Goal: Transaction & Acquisition: Purchase product/service

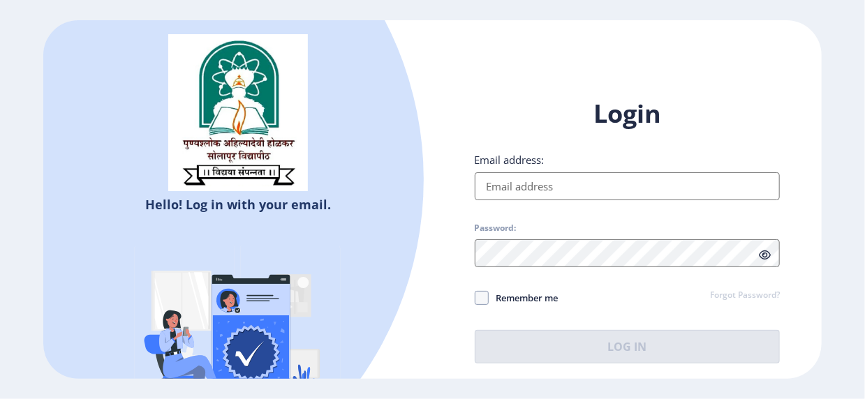
click at [498, 190] on input "Email address:" at bounding box center [627, 186] width 306 height 28
type input "[EMAIL_ADDRESS][PERSON_NAME][DOMAIN_NAME]"
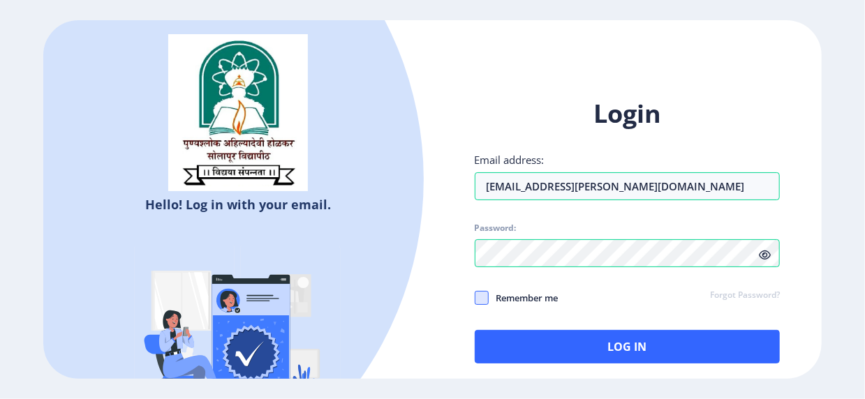
click at [479, 296] on span at bounding box center [481, 298] width 14 height 14
click at [475, 297] on input "Remember me" at bounding box center [474, 297] width 1 height 1
checkbox input "true"
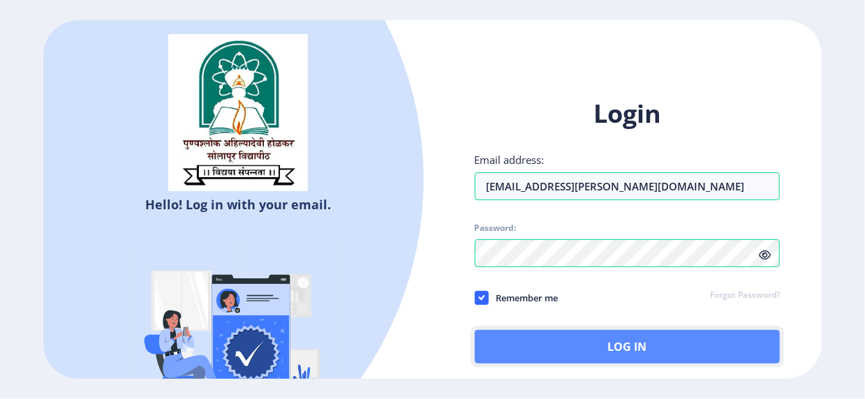
click at [594, 348] on button "Log In" at bounding box center [627, 346] width 306 height 33
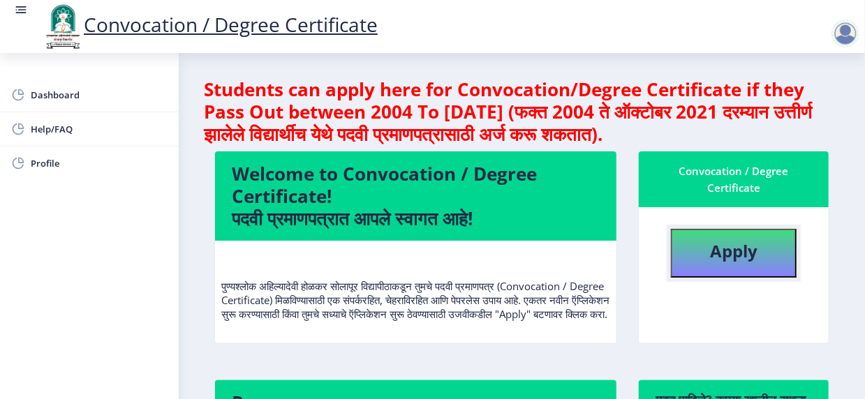
click at [719, 251] on b "Apply" at bounding box center [733, 250] width 47 height 23
select select
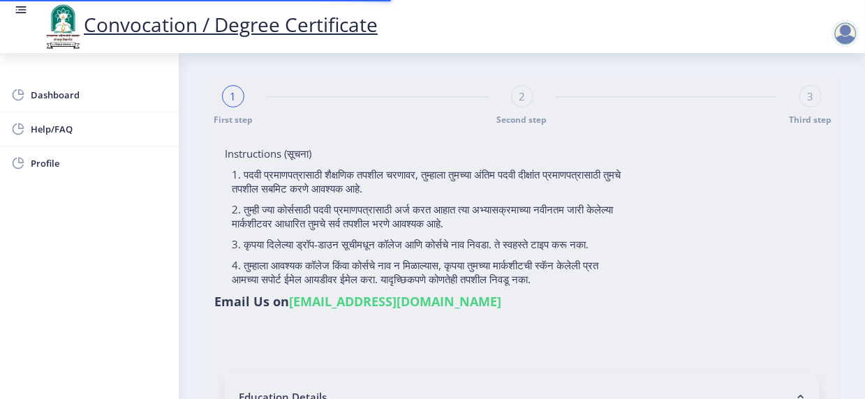
type input "[PERSON_NAME]"
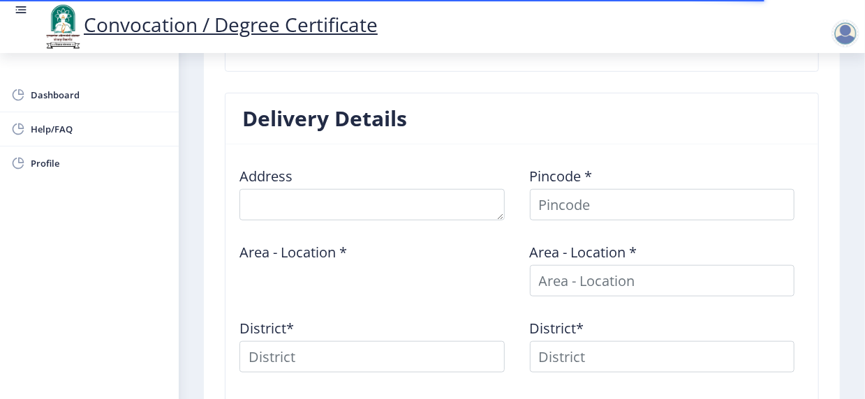
scroll to position [628, 0]
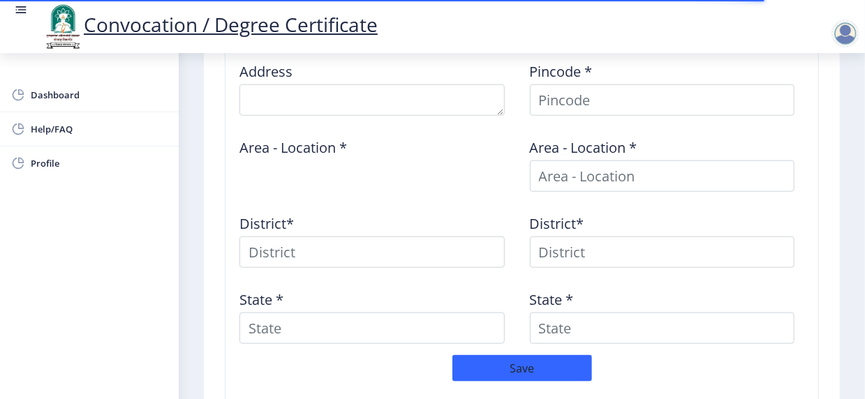
type textarea "[STREET_ADDRESS][PERSON_NAME]"
type input "413304"
type input "Wakhari B.O"
type input "SOLAPUR"
type input "[GEOGRAPHIC_DATA]"
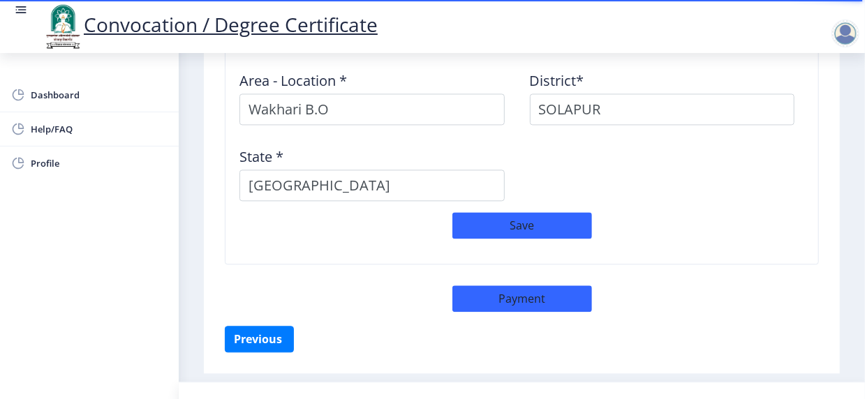
scroll to position [1278, 0]
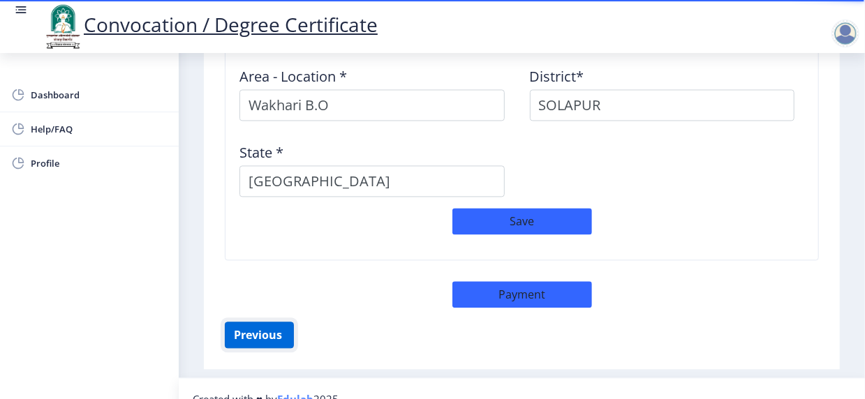
click at [260, 322] on button "Previous ‍" at bounding box center [259, 335] width 69 height 27
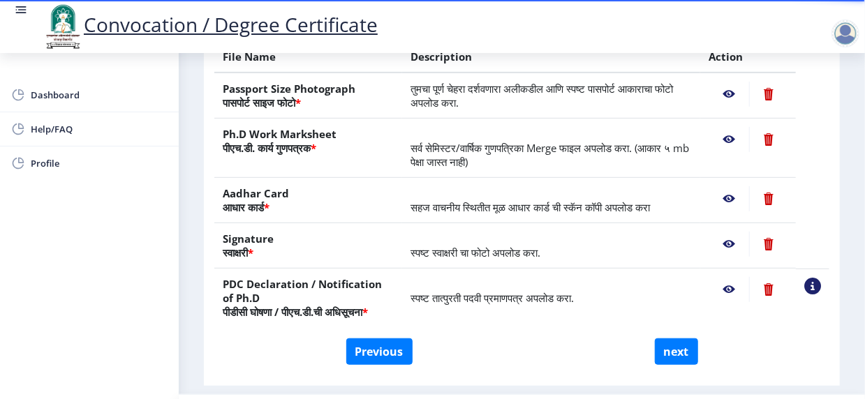
scroll to position [205, 0]
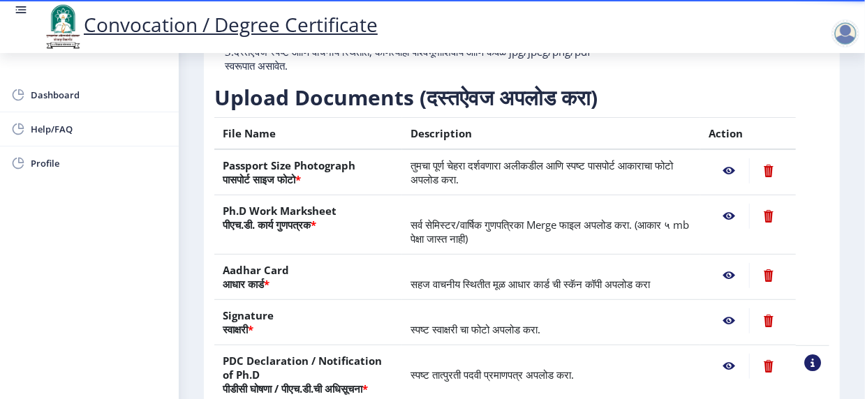
click at [765, 228] on nb-action at bounding box center [768, 216] width 38 height 25
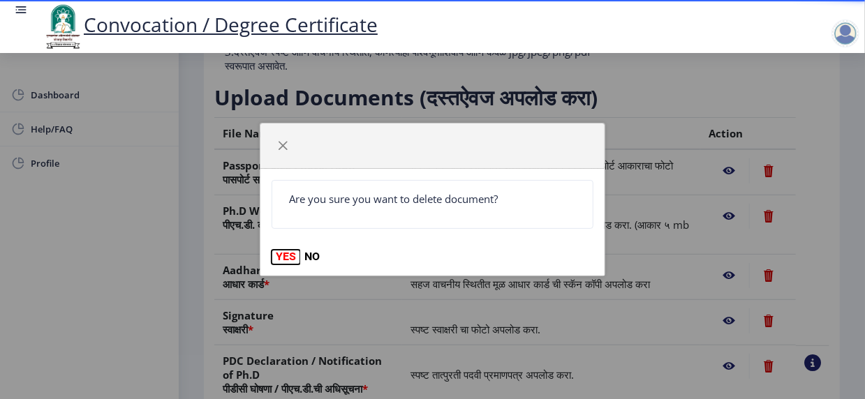
click at [287, 254] on button "YES" at bounding box center [285, 257] width 29 height 14
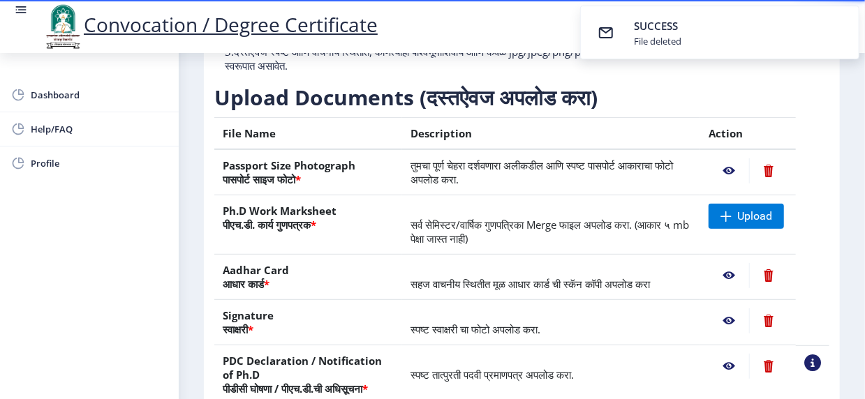
click at [765, 184] on nb-action at bounding box center [768, 170] width 38 height 25
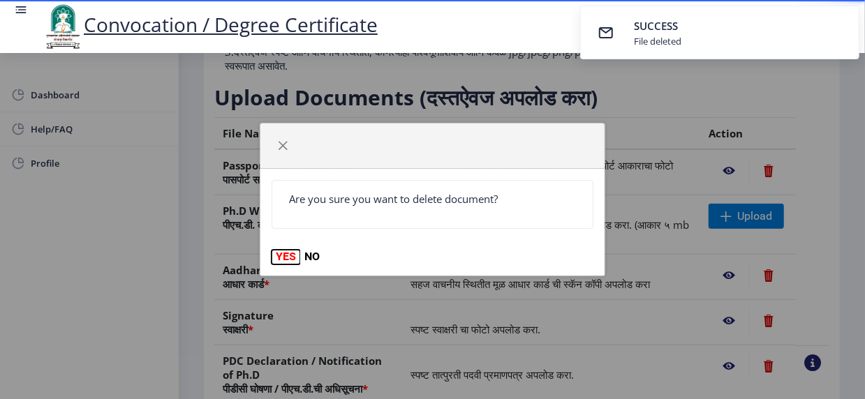
click at [281, 255] on button "YES" at bounding box center [285, 257] width 29 height 14
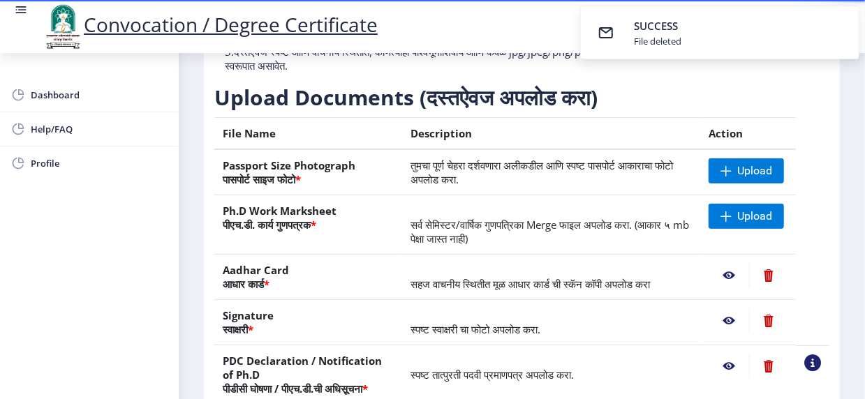
click at [766, 330] on nb-action at bounding box center [768, 320] width 38 height 25
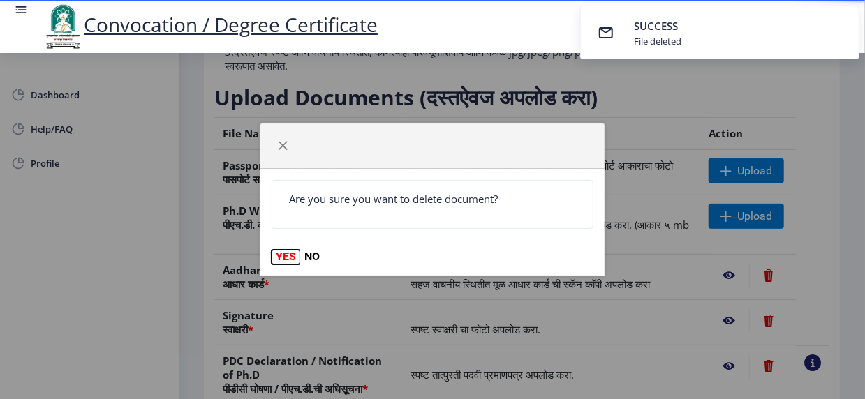
click at [286, 257] on button "YES" at bounding box center [285, 257] width 29 height 14
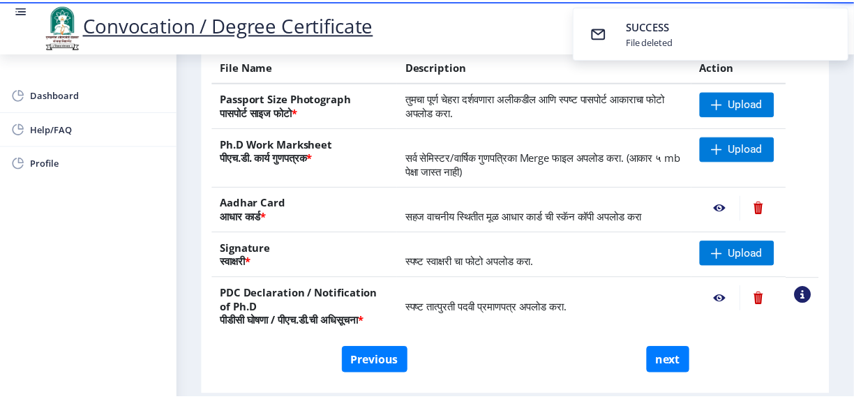
scroll to position [275, 0]
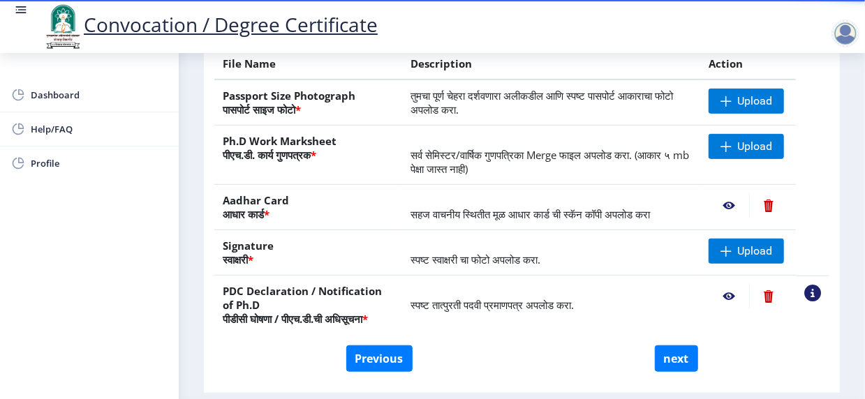
click at [724, 306] on nb-action at bounding box center [728, 296] width 40 height 25
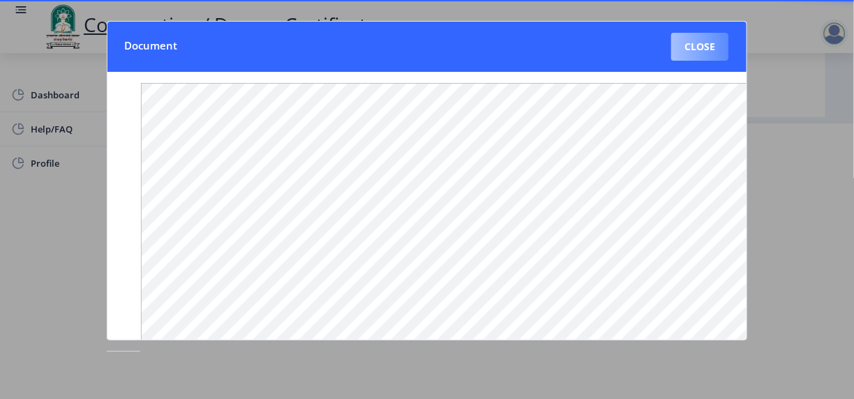
click at [698, 50] on button "Close" at bounding box center [699, 47] width 57 height 28
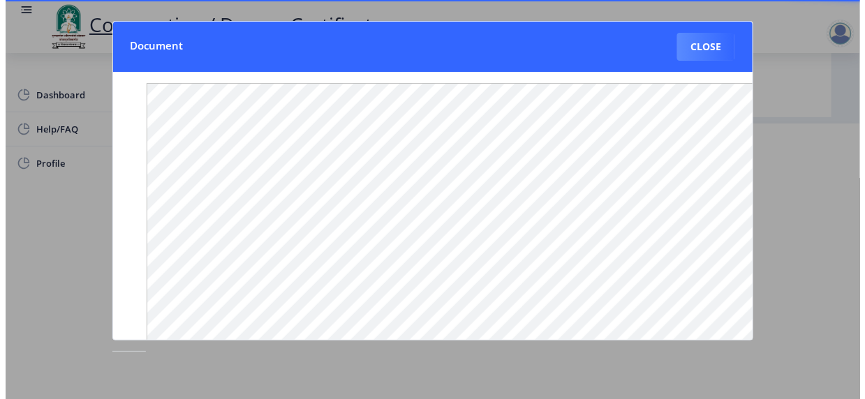
scroll to position [181, 0]
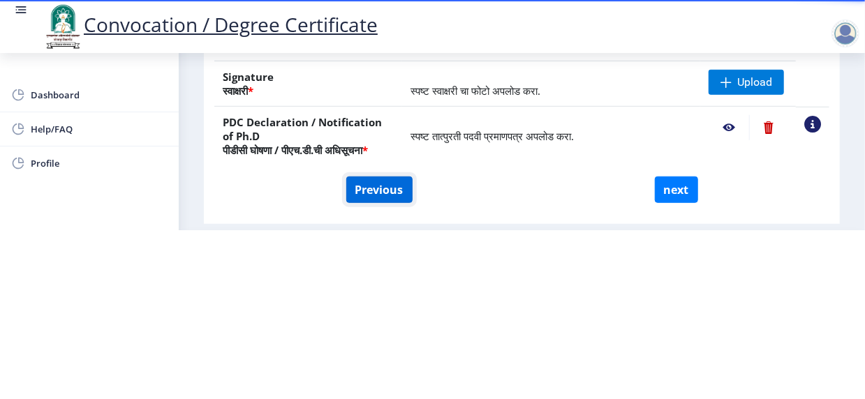
click at [370, 199] on button "Previous" at bounding box center [379, 190] width 66 height 27
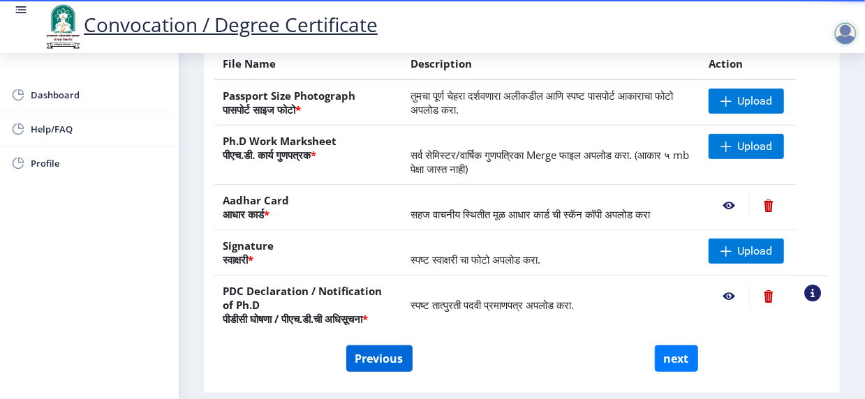
select select "Regular"
select select "Mechanical Engineering"
select select "August"
select select "Grade A+"
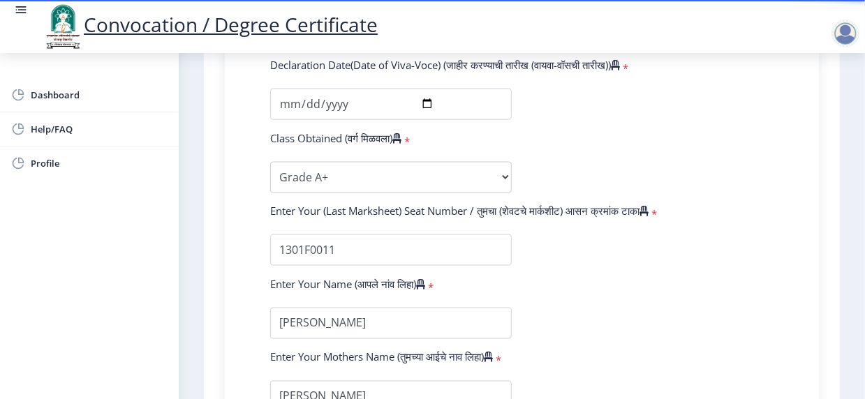
scroll to position [1140, 0]
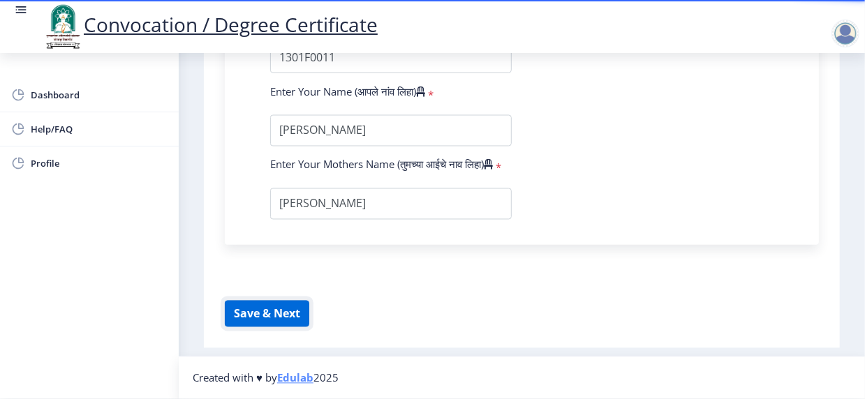
click at [289, 311] on button "Save & Next" at bounding box center [267, 314] width 84 height 27
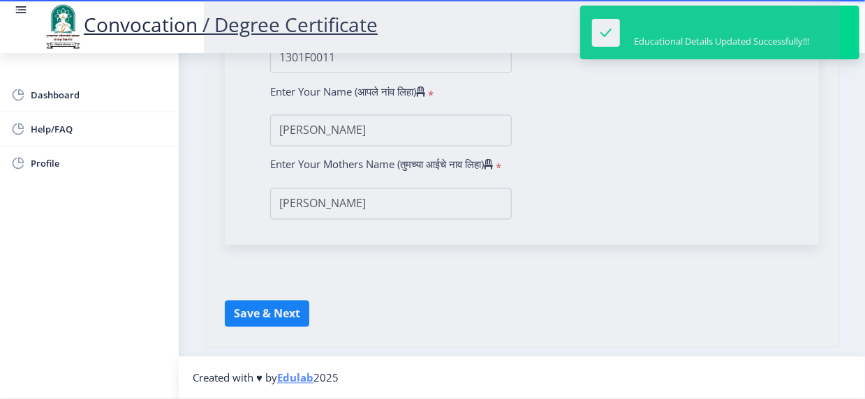
select select
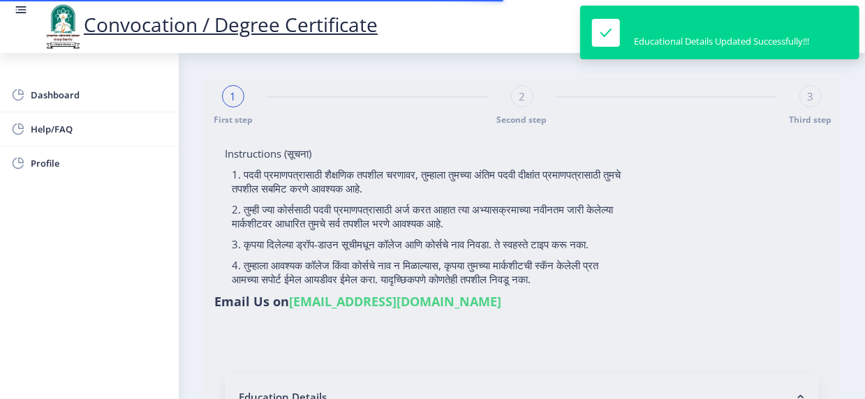
type input "[PERSON_NAME]"
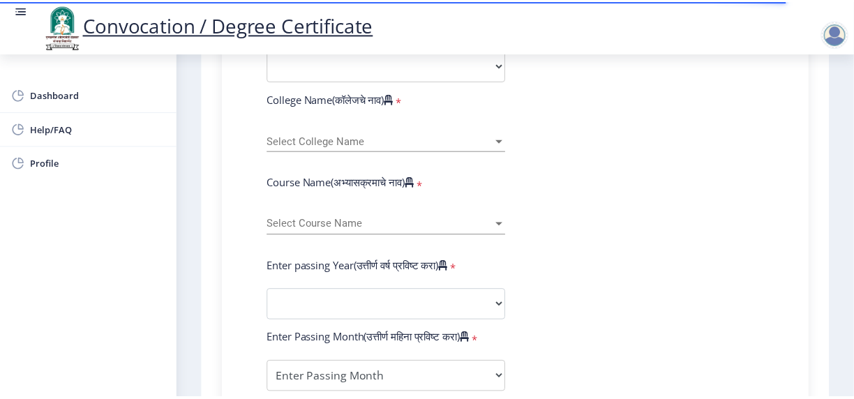
scroll to position [345, 0]
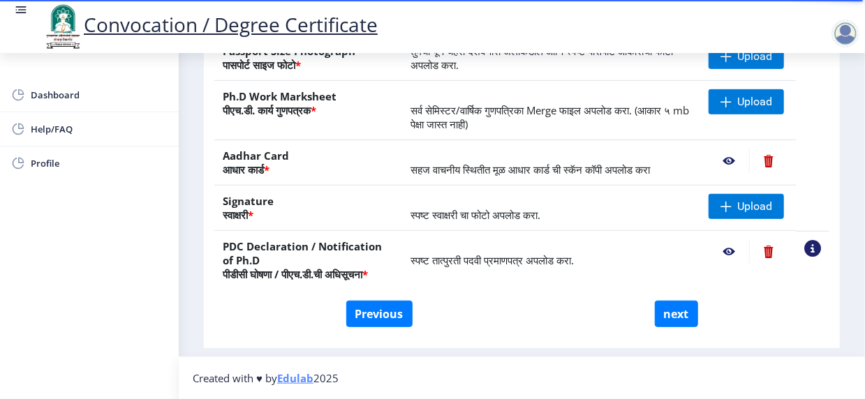
click at [729, 239] on nb-action at bounding box center [728, 251] width 40 height 25
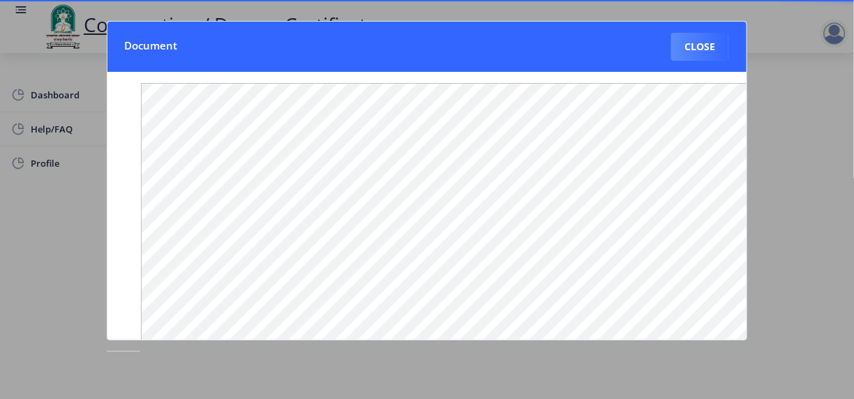
click at [700, 50] on button "Close" at bounding box center [699, 47] width 57 height 28
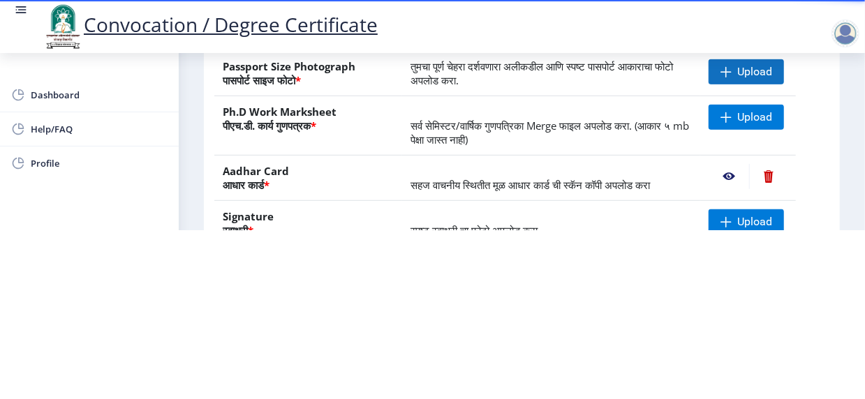
scroll to position [135, 0]
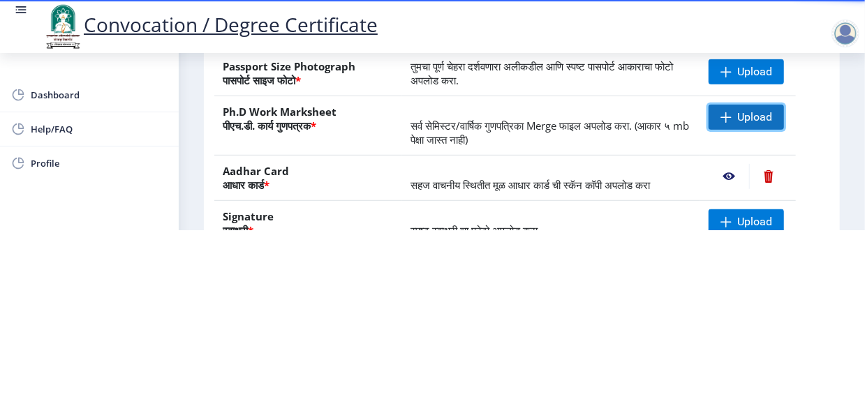
click at [745, 116] on span "Upload" at bounding box center [754, 117] width 35 height 14
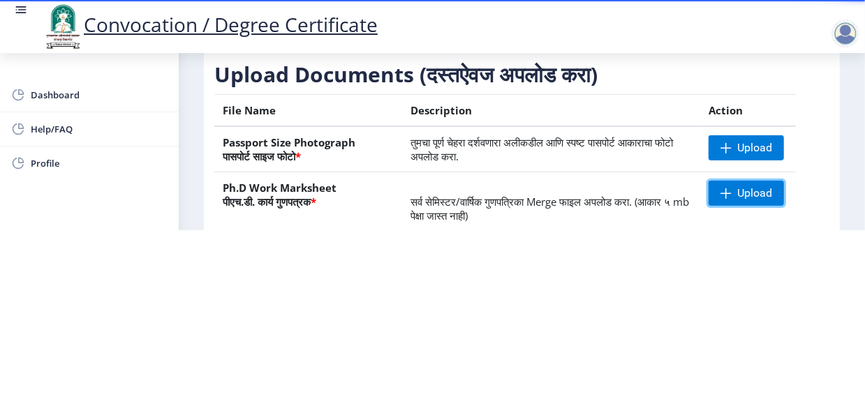
scroll to position [140, 0]
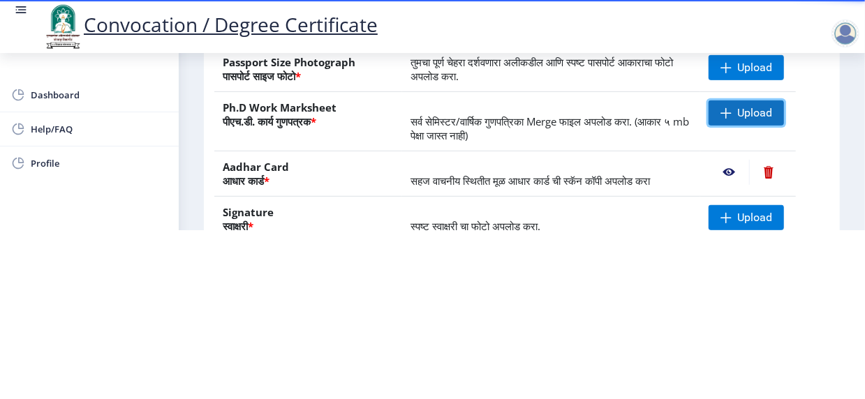
click at [740, 110] on span "Upload" at bounding box center [754, 113] width 35 height 14
click at [737, 113] on span "Upload" at bounding box center [754, 113] width 35 height 14
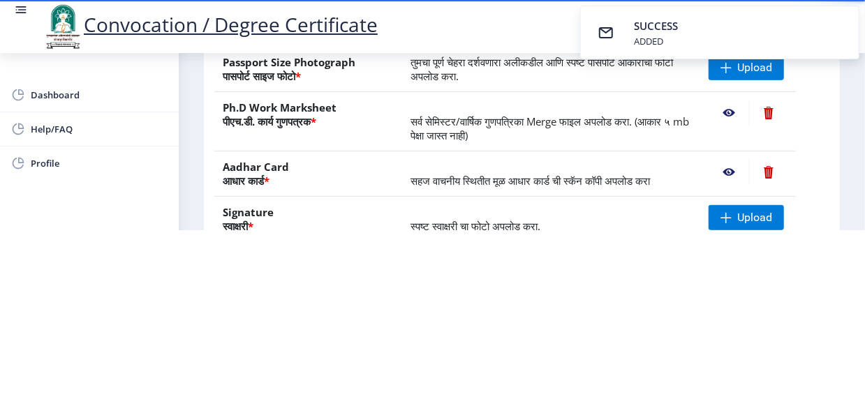
click at [726, 113] on nb-action at bounding box center [728, 112] width 40 height 25
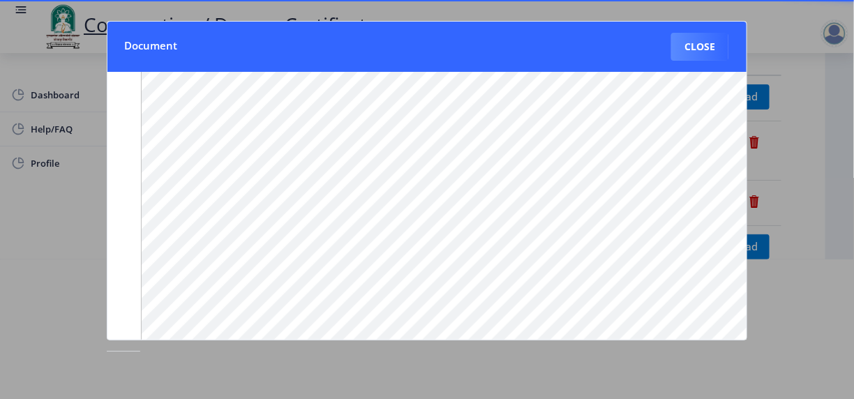
scroll to position [0, 0]
click at [698, 42] on button "Close" at bounding box center [699, 47] width 57 height 28
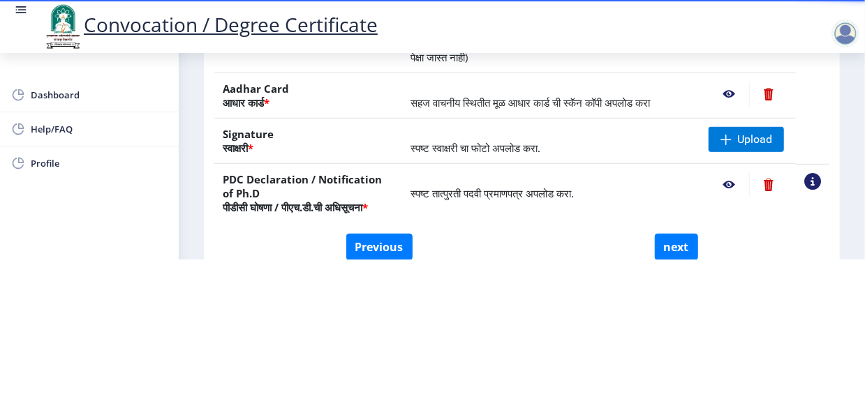
scroll to position [279, 0]
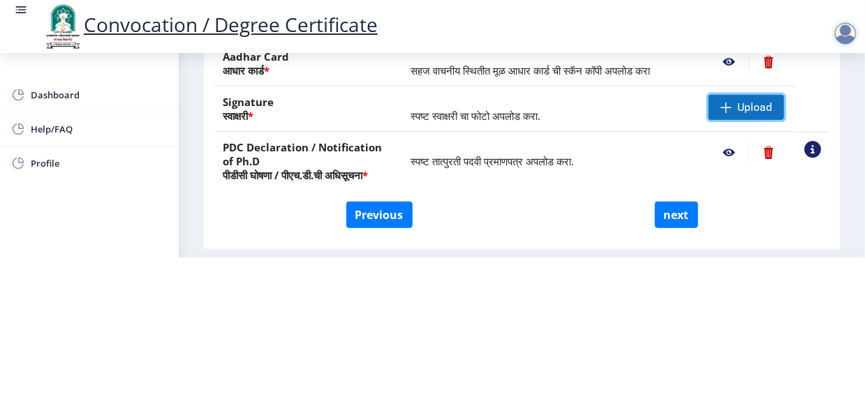
click at [746, 114] on span "Upload" at bounding box center [754, 107] width 35 height 14
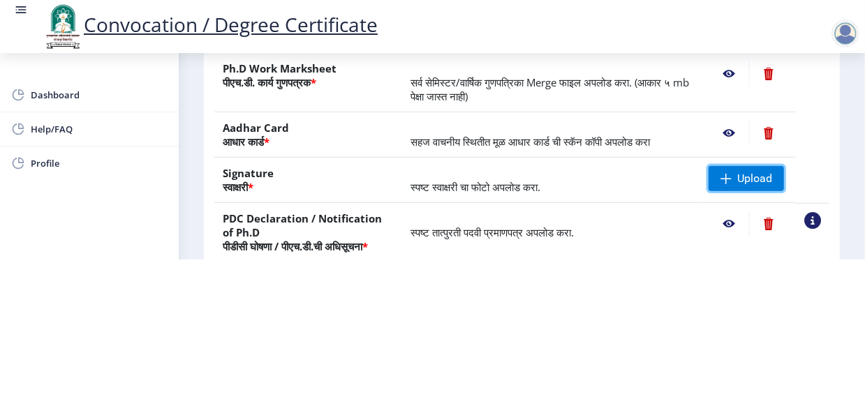
scroll to position [209, 0]
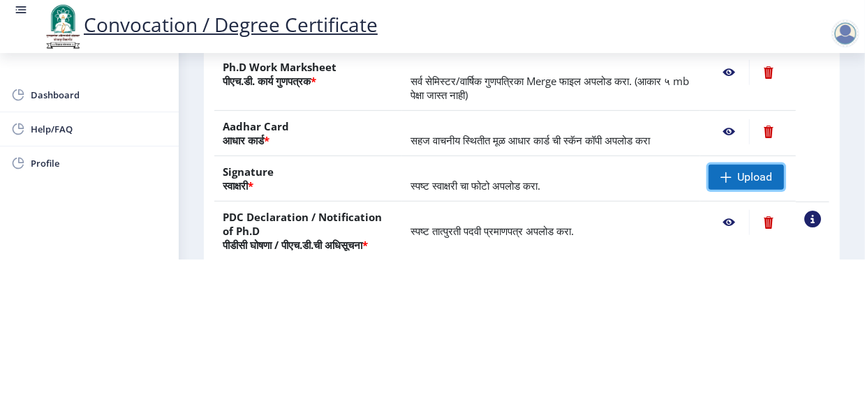
click at [740, 184] on span "Upload" at bounding box center [754, 177] width 35 height 14
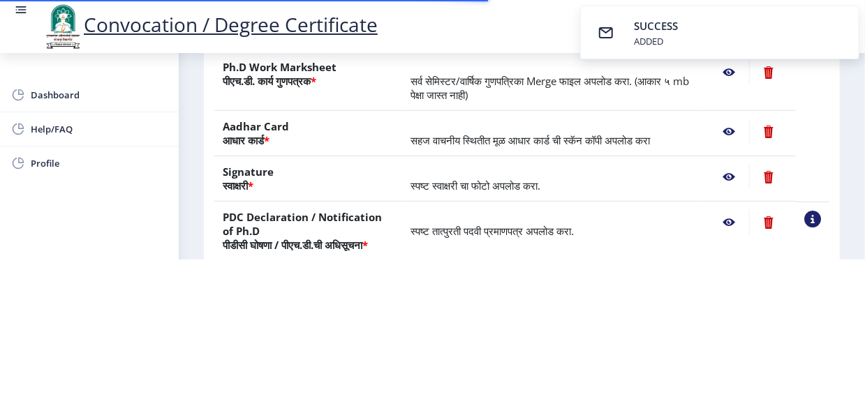
click at [728, 190] on nb-action at bounding box center [728, 177] width 40 height 25
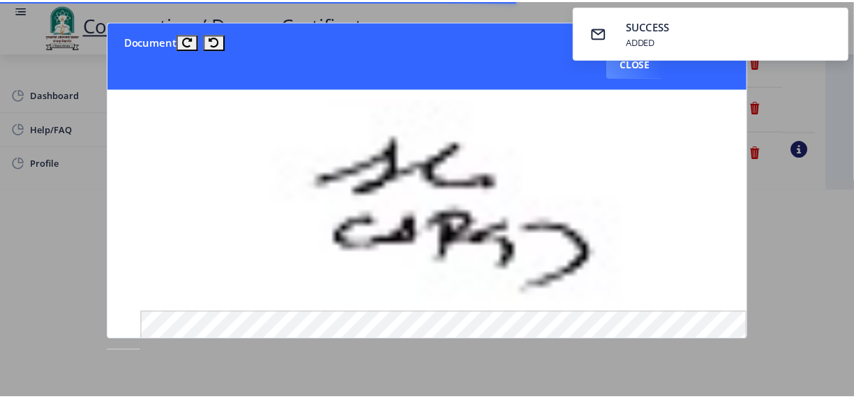
scroll to position [0, 0]
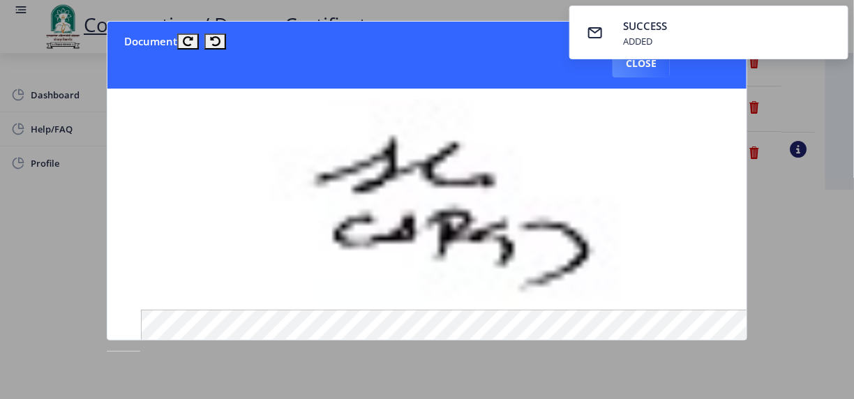
click at [782, 236] on div at bounding box center [427, 199] width 854 height 399
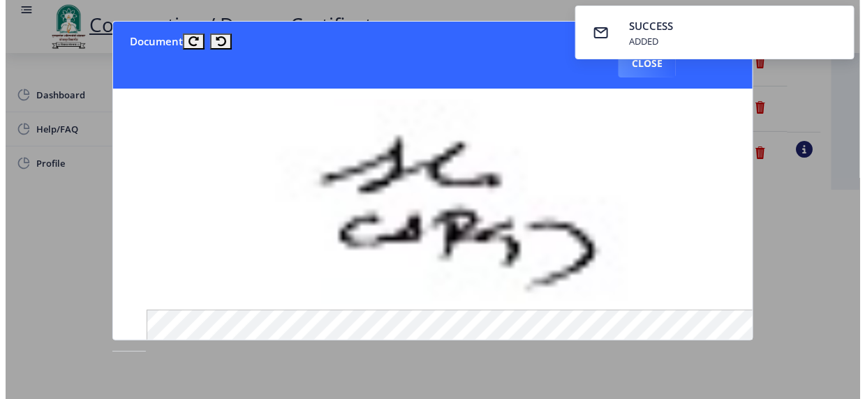
scroll to position [181, 0]
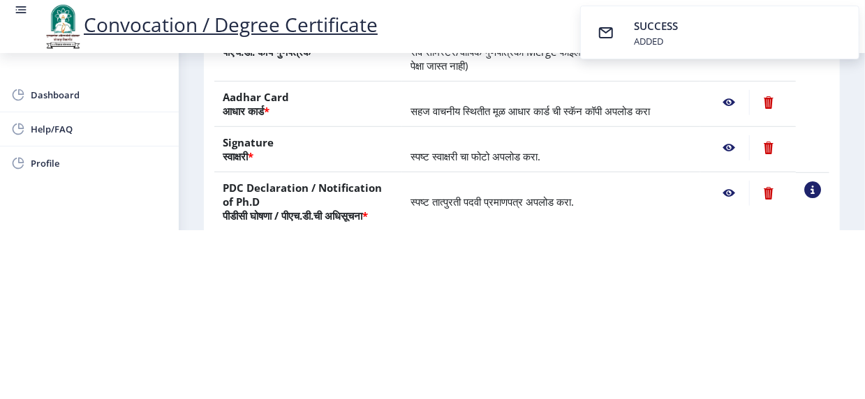
click at [763, 149] on nb-action at bounding box center [768, 147] width 38 height 25
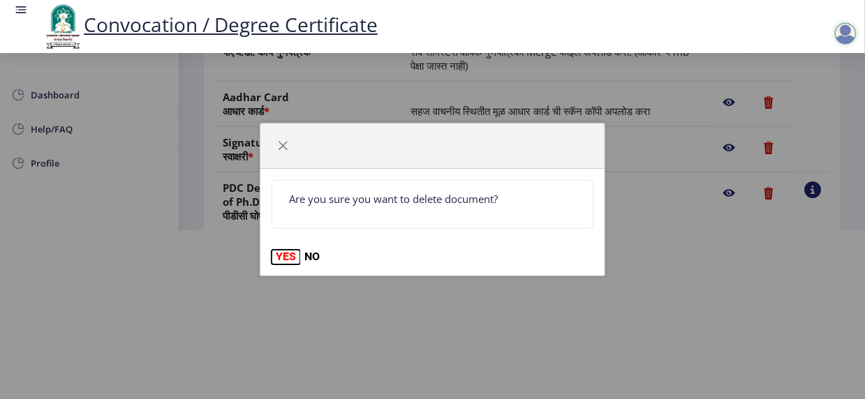
click at [284, 255] on button "YES" at bounding box center [285, 257] width 29 height 14
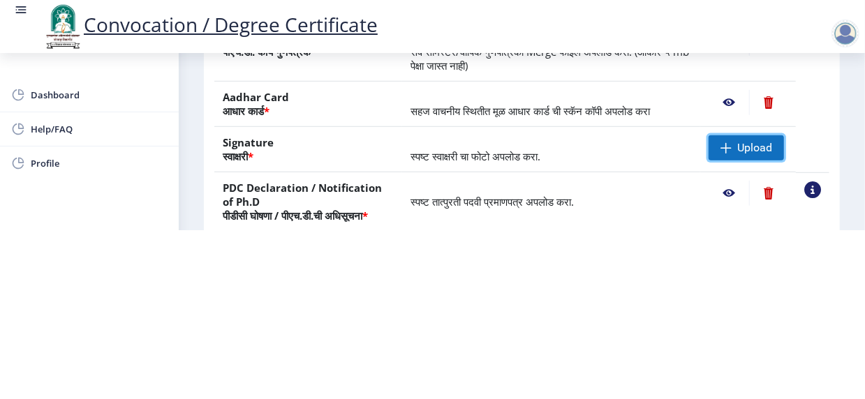
click at [756, 152] on span "Upload" at bounding box center [754, 148] width 35 height 14
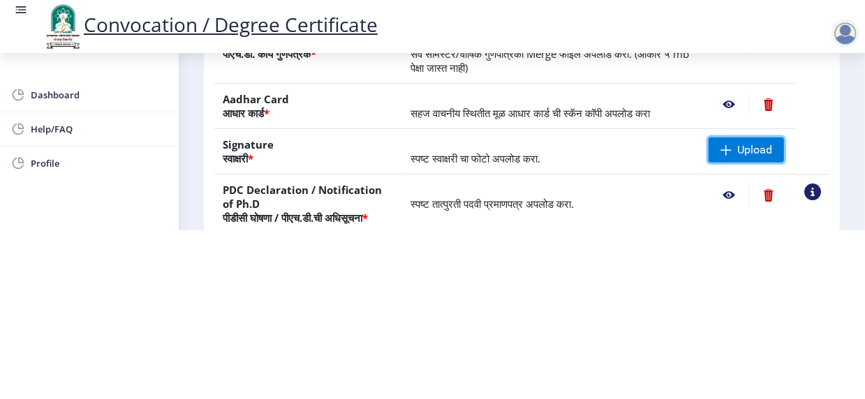
scroll to position [209, 0]
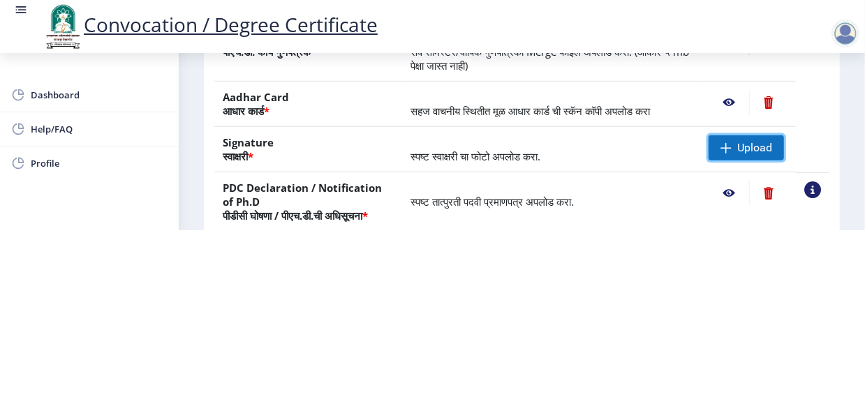
click at [733, 147] on span "Upload" at bounding box center [745, 147] width 75 height 25
click at [540, 230] on html "Convocation / Degree Certificate Dashboard Help/FAQ Profile First step 2 Second…" at bounding box center [432, 30] width 865 height 399
click at [740, 149] on span "Upload" at bounding box center [754, 148] width 35 height 14
click at [737, 155] on span "Upload" at bounding box center [754, 148] width 35 height 14
click at [750, 151] on span "Upload" at bounding box center [754, 148] width 35 height 14
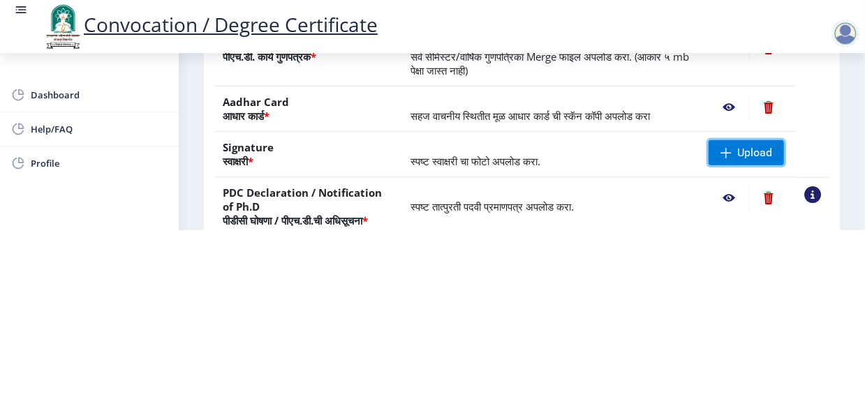
scroll to position [205, 0]
click at [731, 150] on span "Upload" at bounding box center [745, 152] width 75 height 25
click at [730, 150] on nb-action at bounding box center [728, 152] width 40 height 25
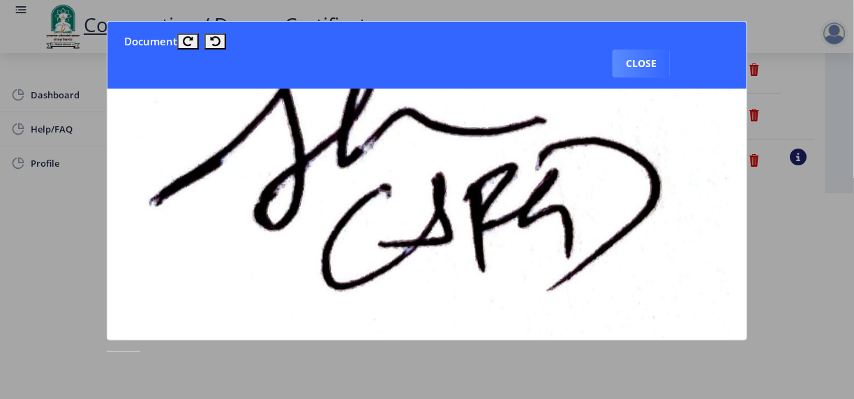
scroll to position [70, 0]
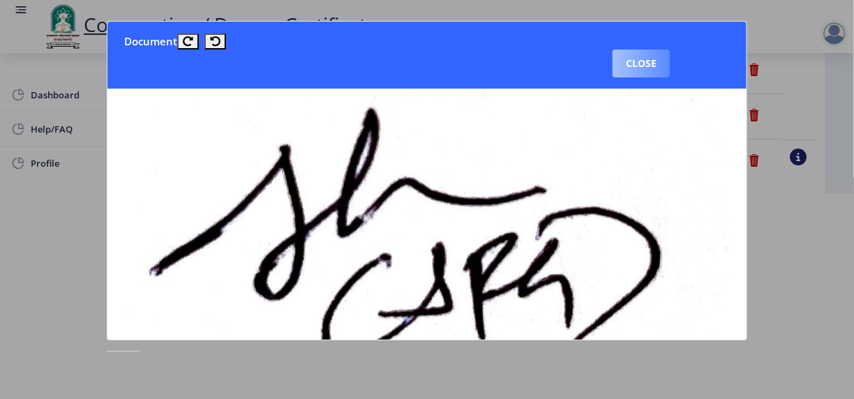
click at [646, 59] on button "Close" at bounding box center [641, 64] width 57 height 28
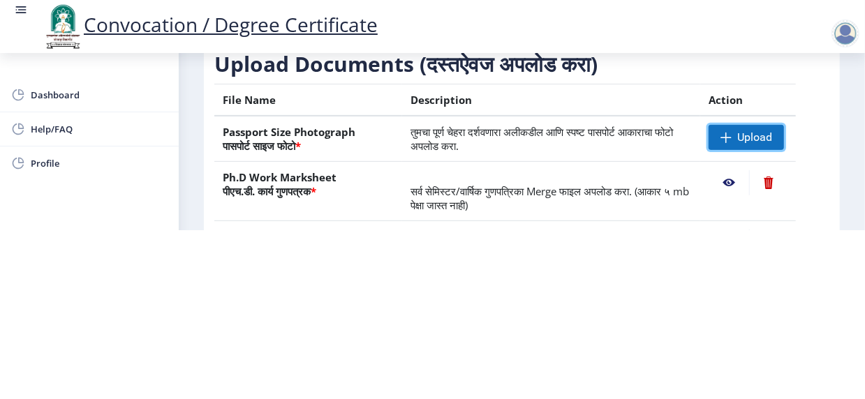
click at [763, 138] on span "Upload" at bounding box center [754, 137] width 35 height 14
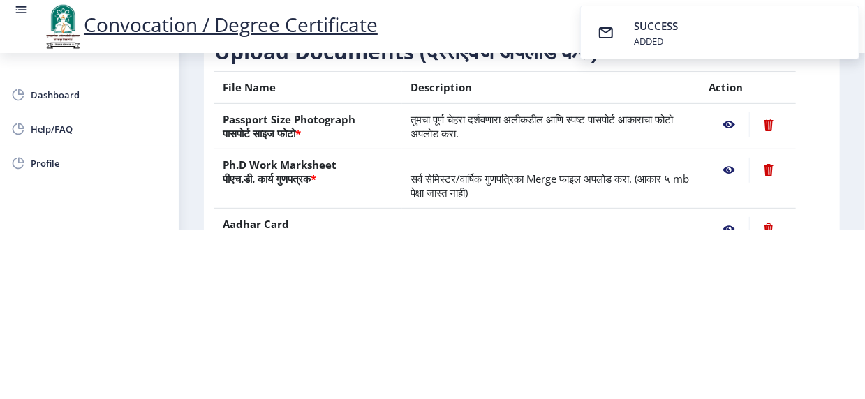
scroll to position [140, 0]
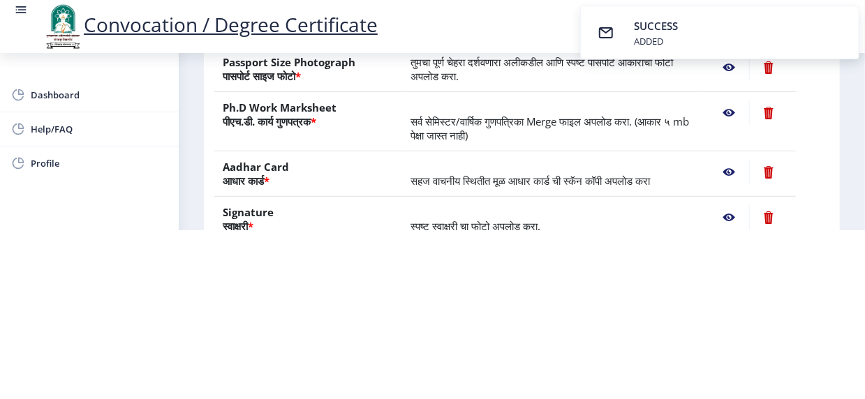
click at [726, 68] on nb-action at bounding box center [728, 67] width 40 height 25
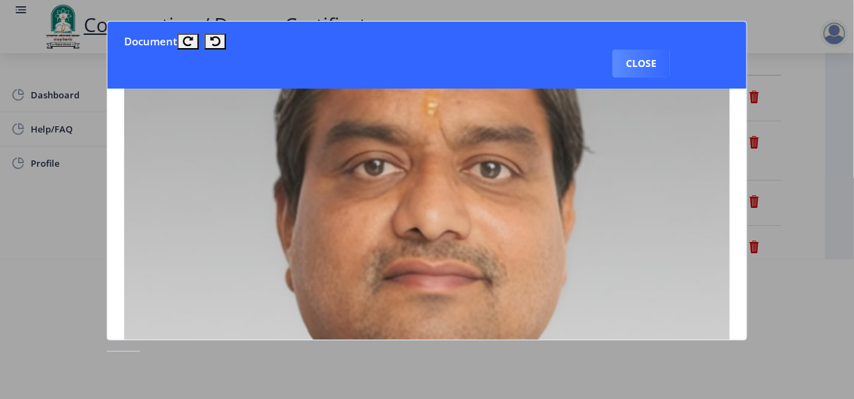
scroll to position [209, 0]
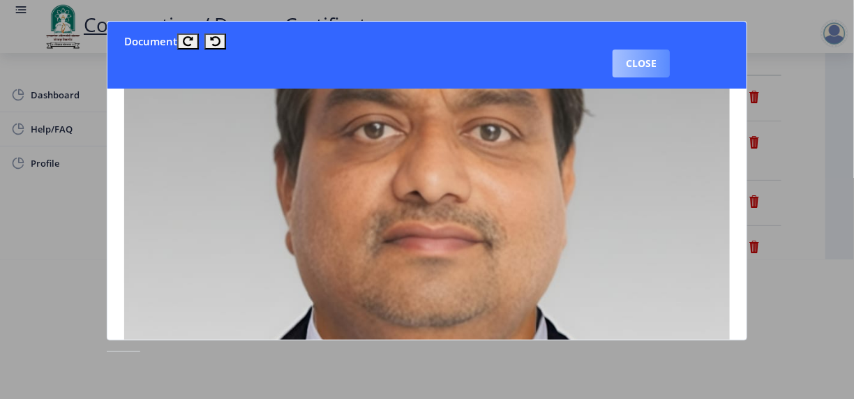
click at [642, 63] on button "Close" at bounding box center [641, 64] width 57 height 28
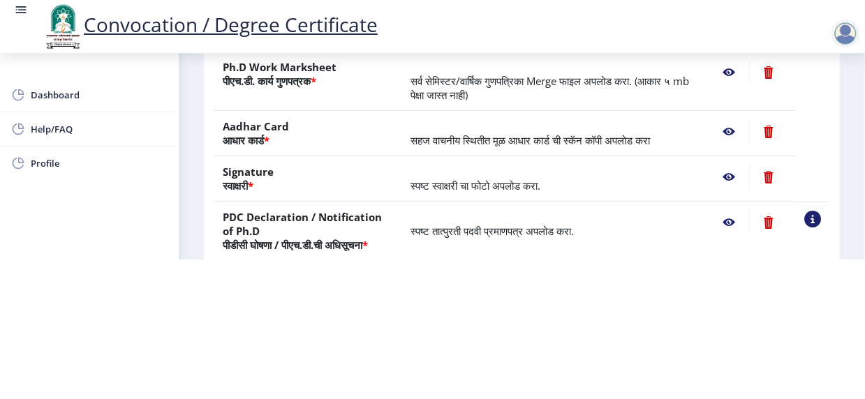
scroll to position [345, 0]
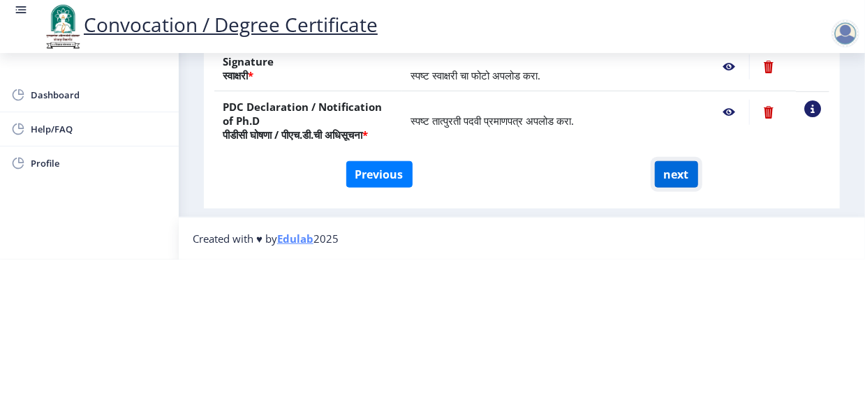
click at [672, 175] on button "next" at bounding box center [676, 174] width 43 height 27
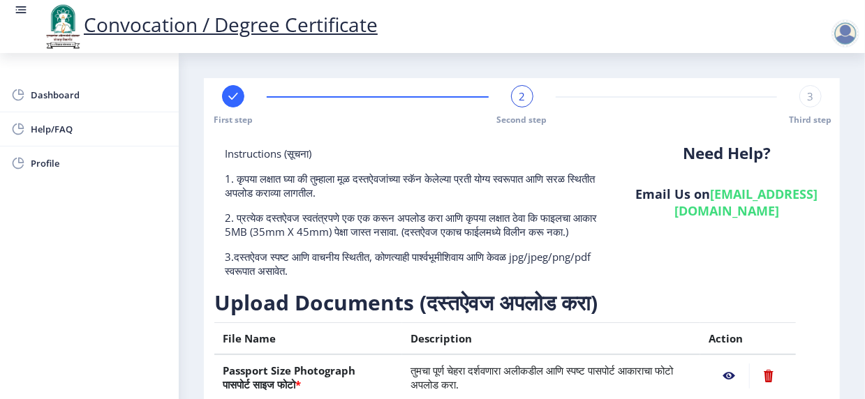
select select
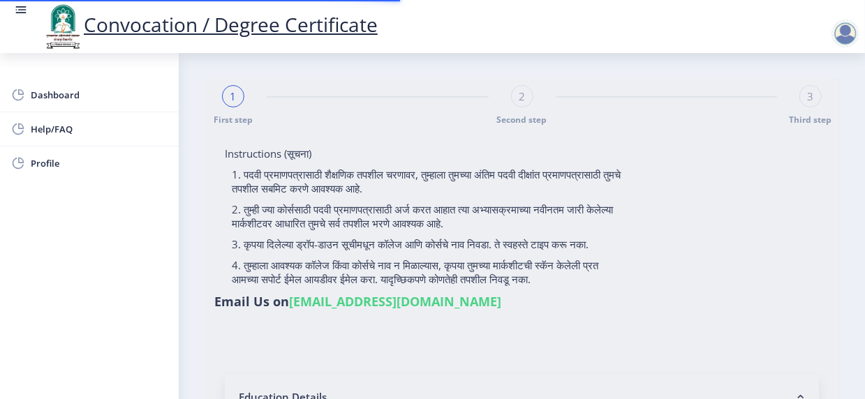
select select
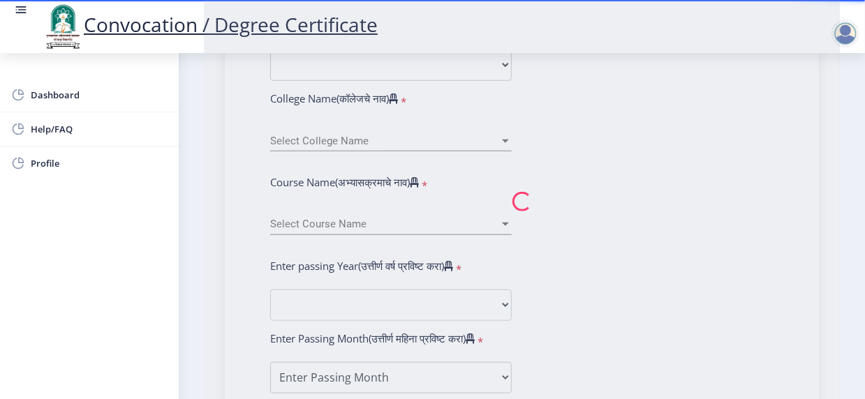
scroll to position [555, 0]
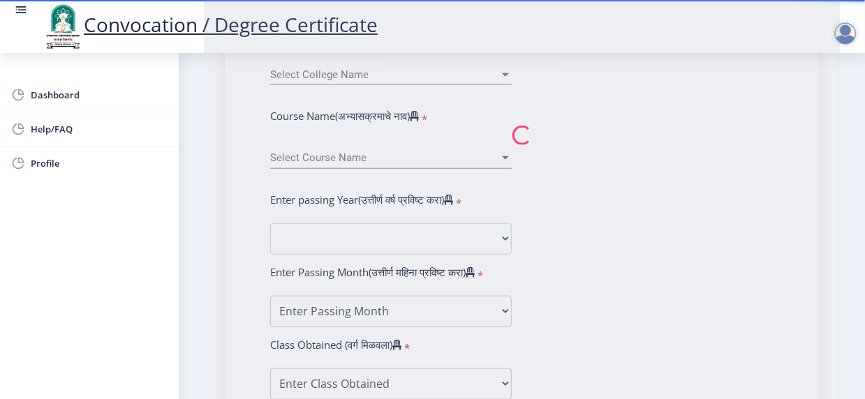
select select
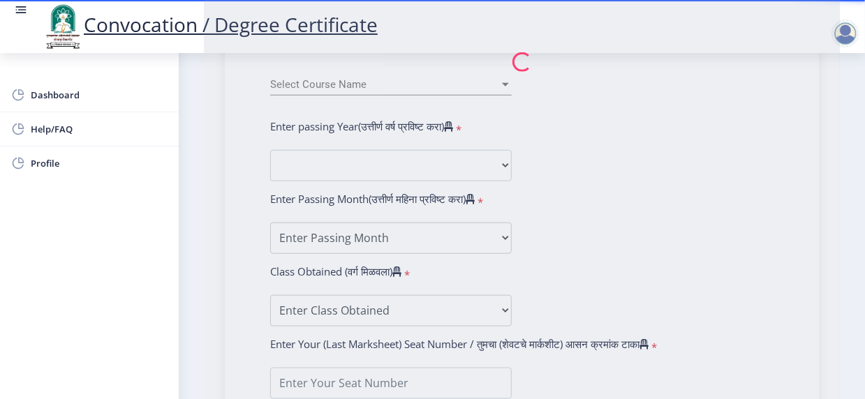
type input "[PERSON_NAME]"
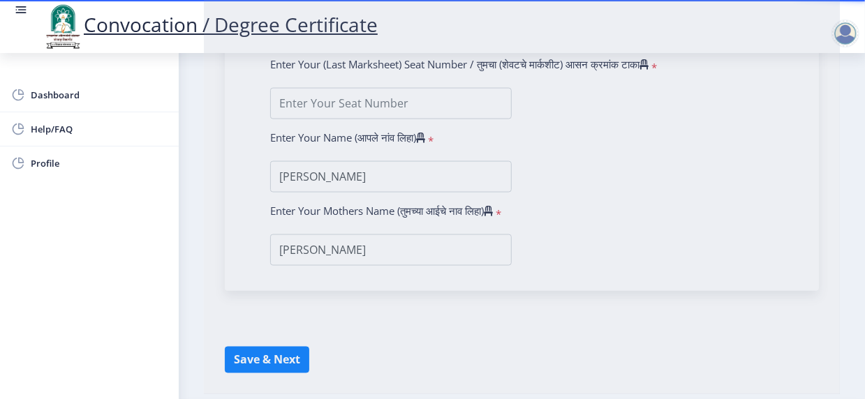
scroll to position [855, 0]
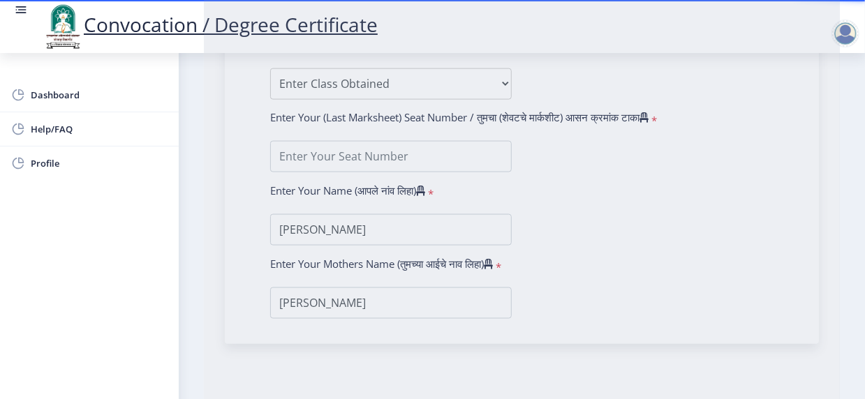
type input "202301053075717"
select select "Regular"
select select "2025"
select select "Grade A+"
type input "1301F0011"
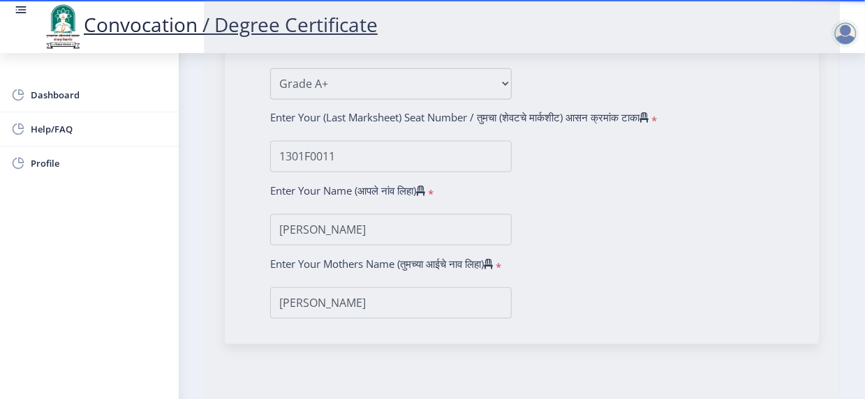
select select "August"
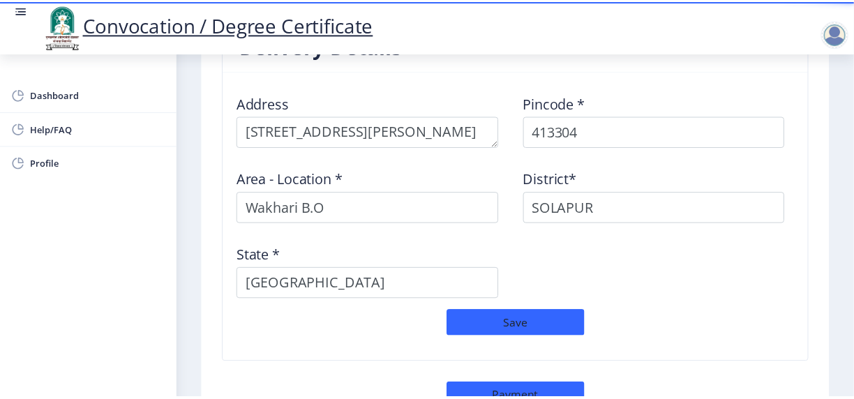
scroll to position [1308, 0]
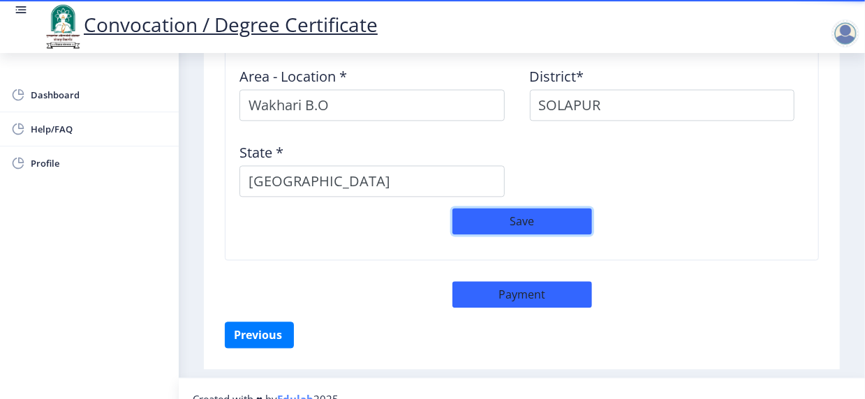
click at [523, 208] on button "Save" at bounding box center [522, 221] width 140 height 27
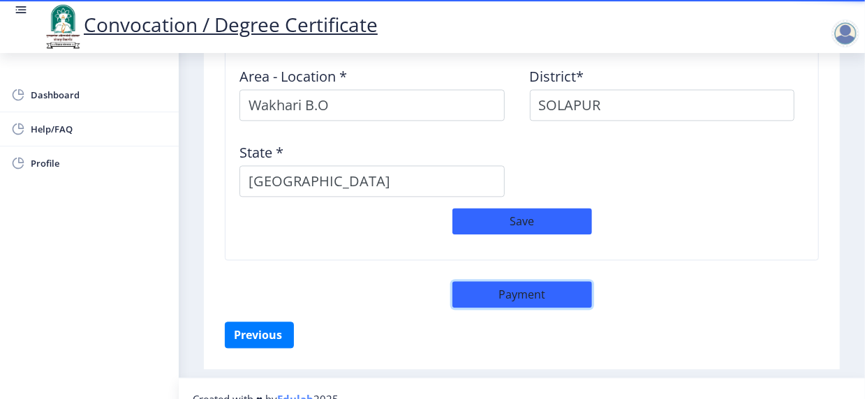
click at [519, 281] on button "Payment" at bounding box center [522, 294] width 140 height 27
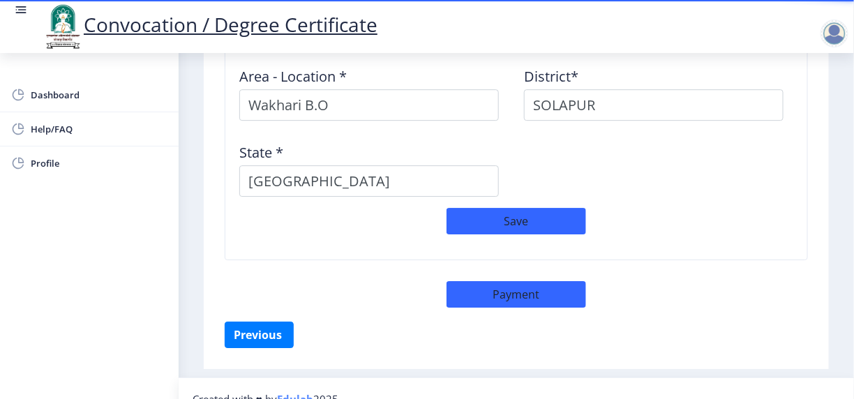
select select "sealed"
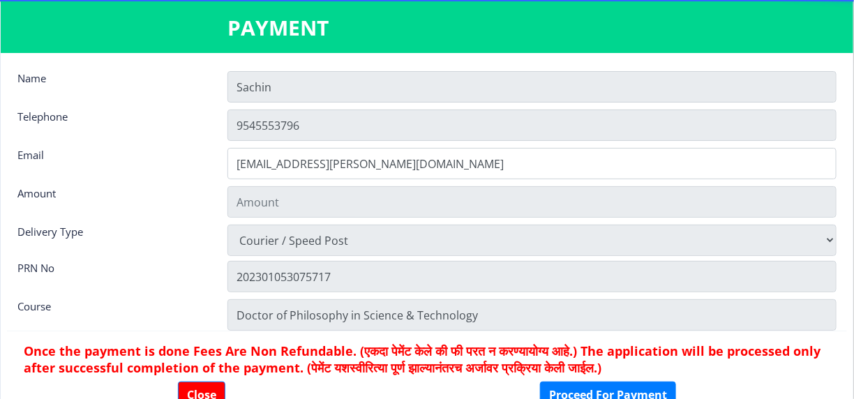
type input "1885"
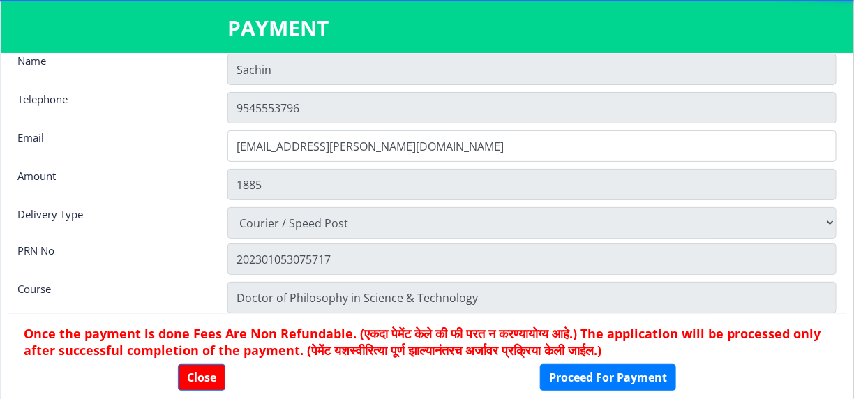
scroll to position [18, 0]
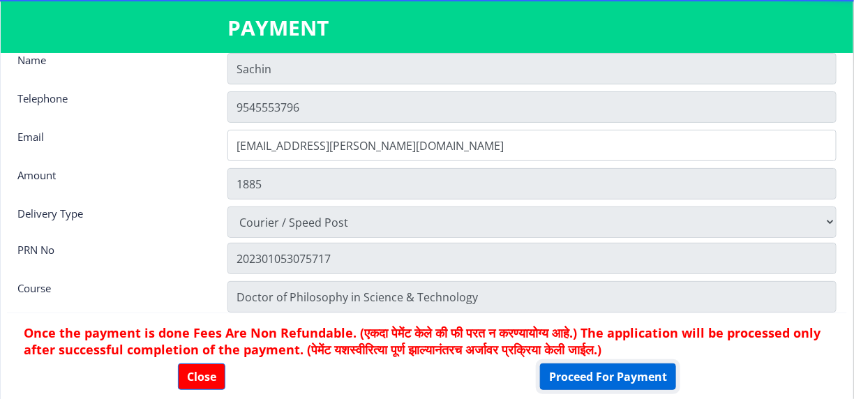
click at [607, 377] on button "Proceed For Payment" at bounding box center [608, 377] width 136 height 27
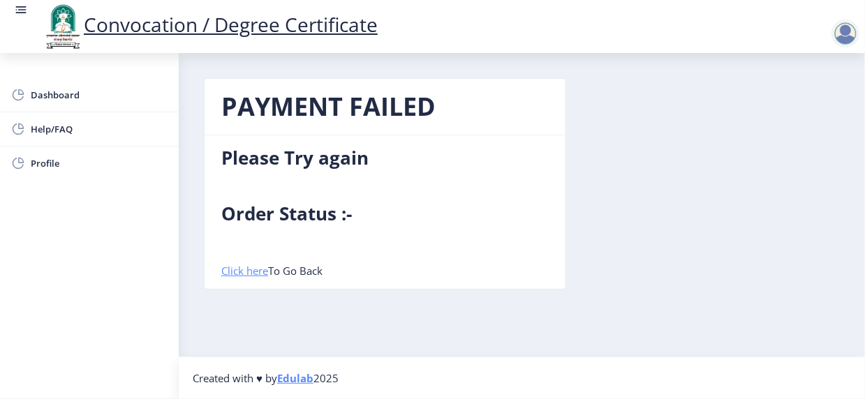
click at [255, 273] on link "Click here" at bounding box center [244, 271] width 47 height 14
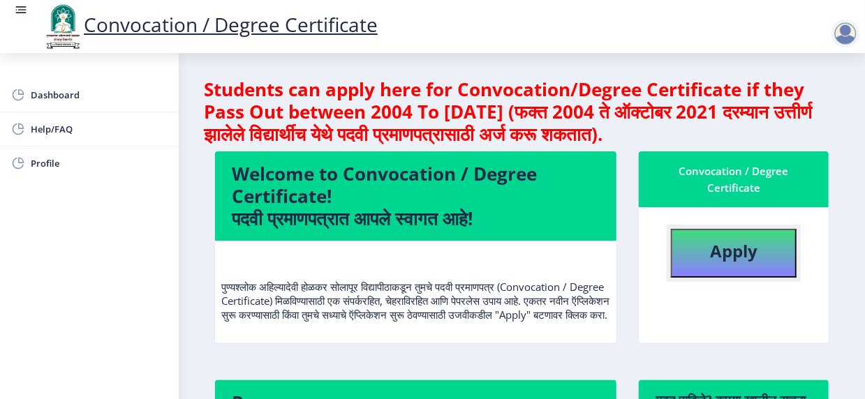
click at [724, 250] on b "Apply" at bounding box center [733, 250] width 47 height 23
select select
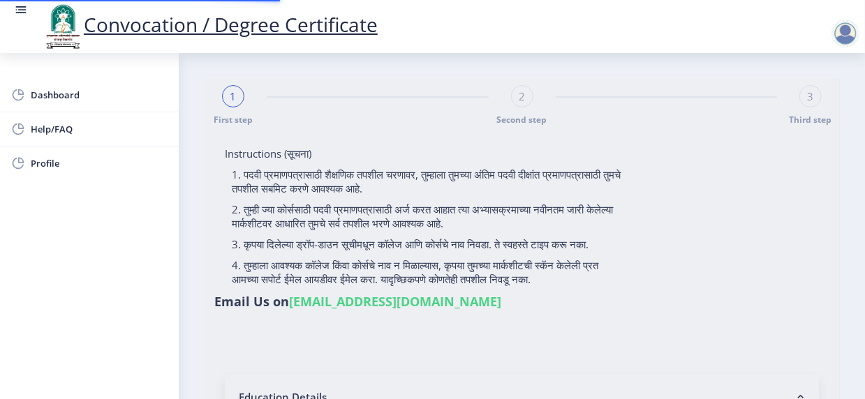
type input "[PERSON_NAME]"
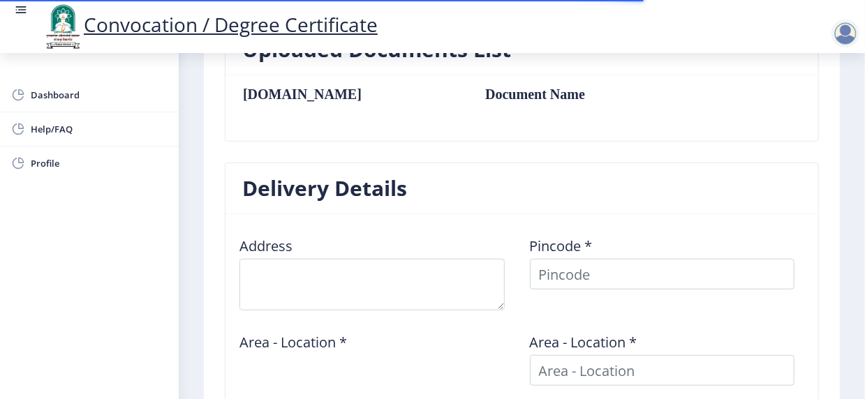
scroll to position [558, 0]
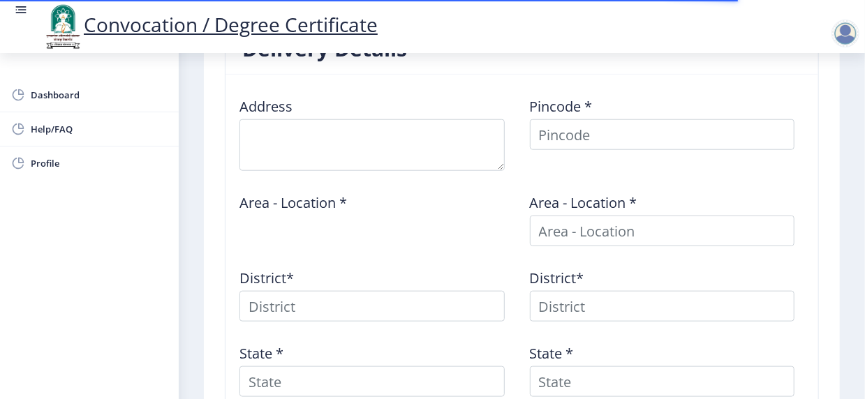
type textarea "[STREET_ADDRESS][PERSON_NAME]"
type input "413304"
type input "Wakhari B.O"
type input "SOLAPUR"
type input "[GEOGRAPHIC_DATA]"
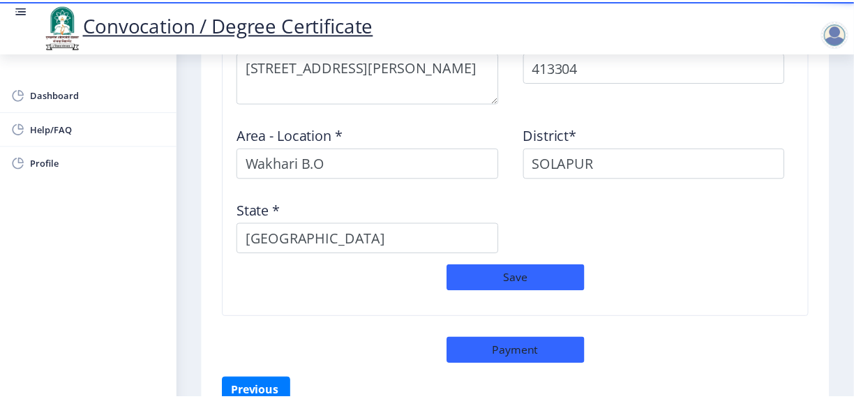
scroll to position [1326, 0]
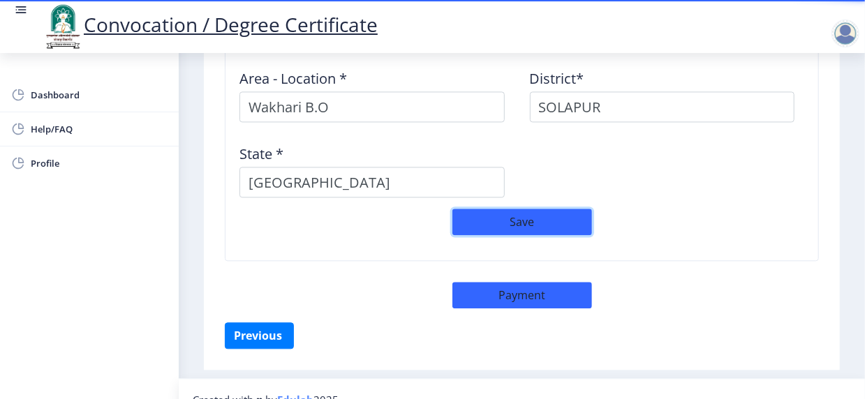
click at [531, 209] on button "Save" at bounding box center [522, 222] width 140 height 27
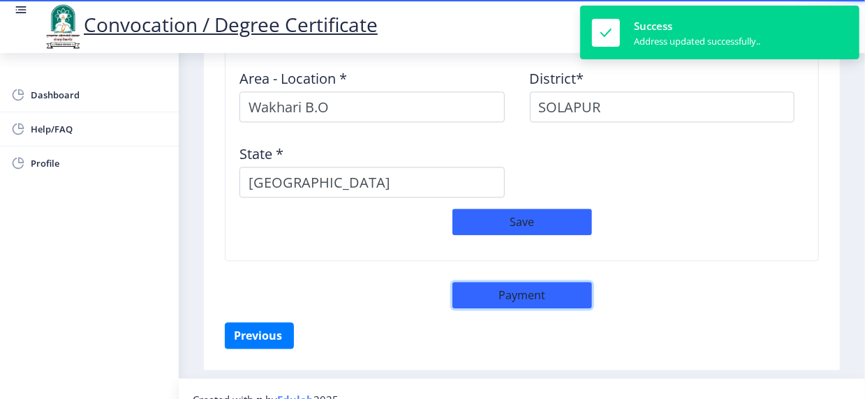
click at [532, 282] on button "Payment" at bounding box center [522, 295] width 140 height 27
select select "sealed"
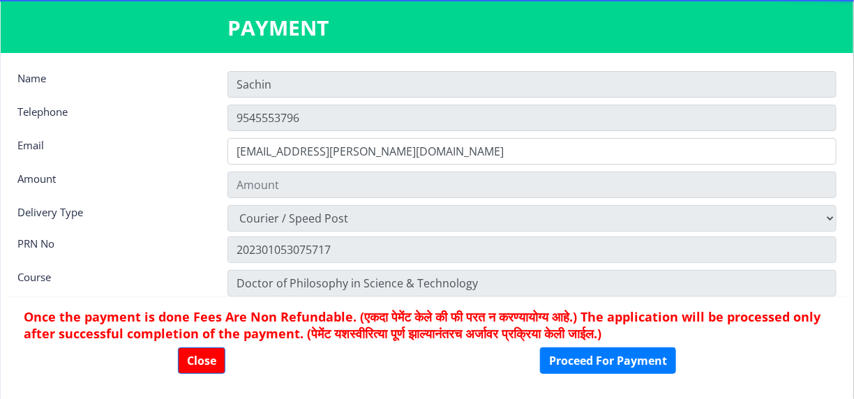
type input "1885"
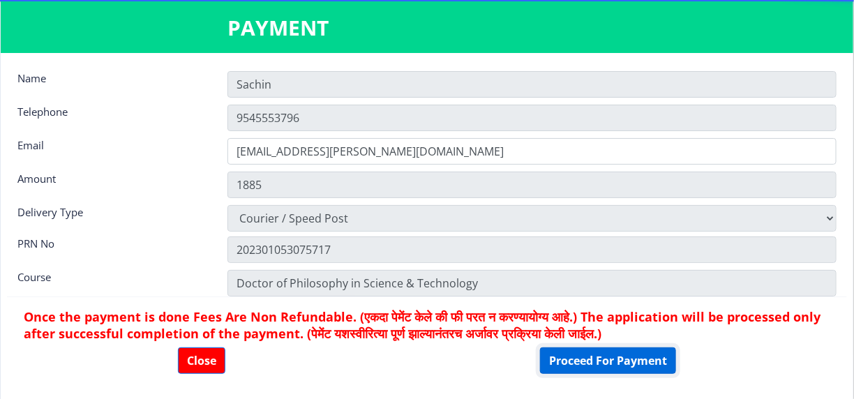
click at [634, 357] on button "Proceed For Payment" at bounding box center [608, 360] width 136 height 27
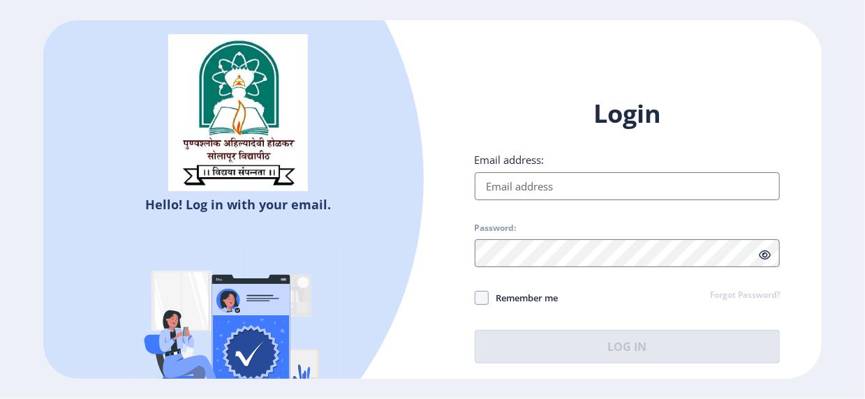
drag, startPoint x: 522, startPoint y: 183, endPoint x: 537, endPoint y: 190, distance: 16.5
click at [522, 183] on input "Email address:" at bounding box center [627, 186] width 306 height 28
type input "[EMAIL_ADDRESS][PERSON_NAME][DOMAIN_NAME]"
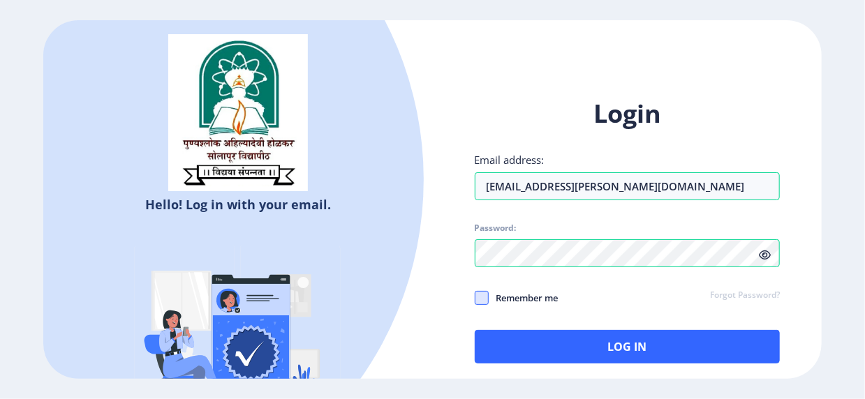
click at [477, 292] on span at bounding box center [481, 298] width 14 height 14
click at [475, 297] on input "Remember me" at bounding box center [474, 297] width 1 height 1
checkbox input "true"
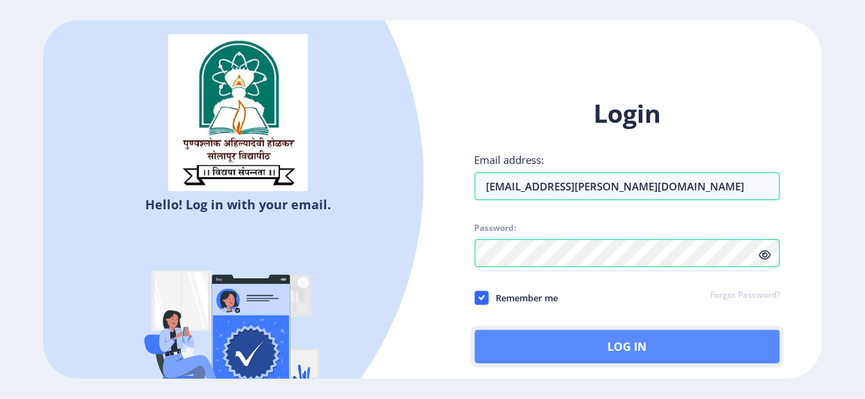
click at [612, 352] on button "Log In" at bounding box center [627, 346] width 306 height 33
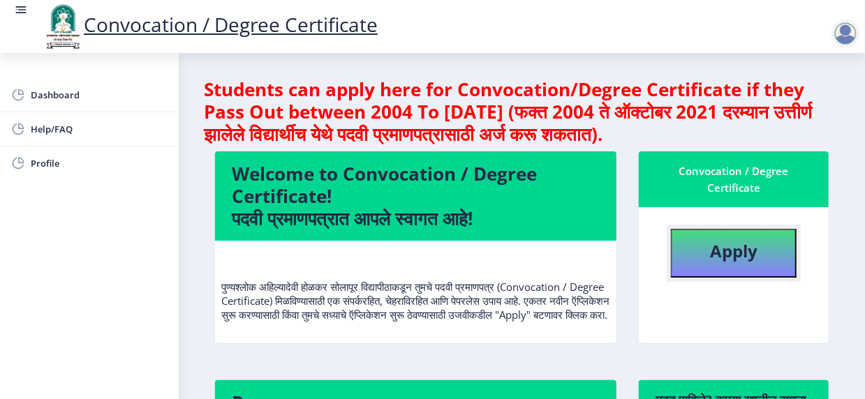
click at [742, 251] on b "Apply" at bounding box center [733, 250] width 47 height 23
select select
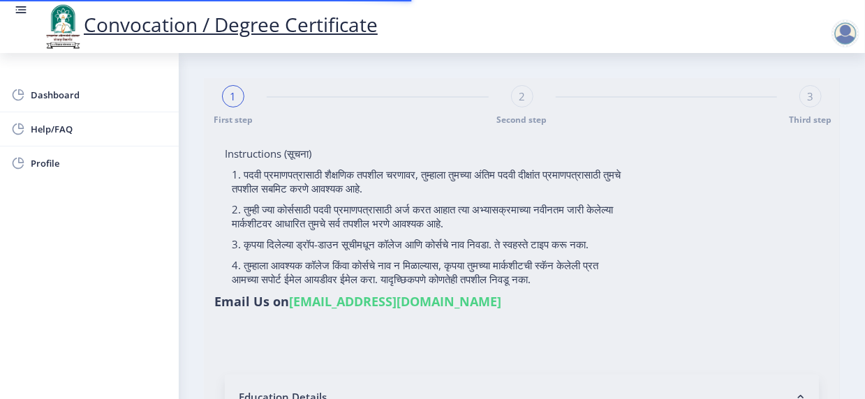
type input "[PERSON_NAME]"
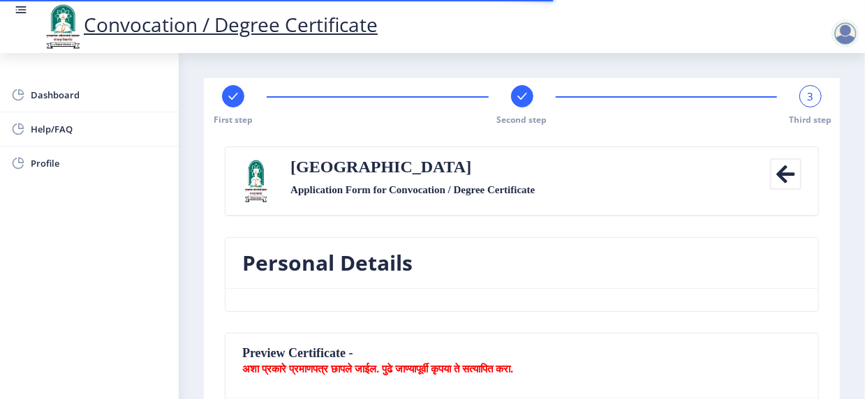
type textarea "[STREET_ADDRESS][PERSON_NAME]"
type input "413304"
type input "Wakhari B.O"
type input "SOLAPUR"
type input "[GEOGRAPHIC_DATA]"
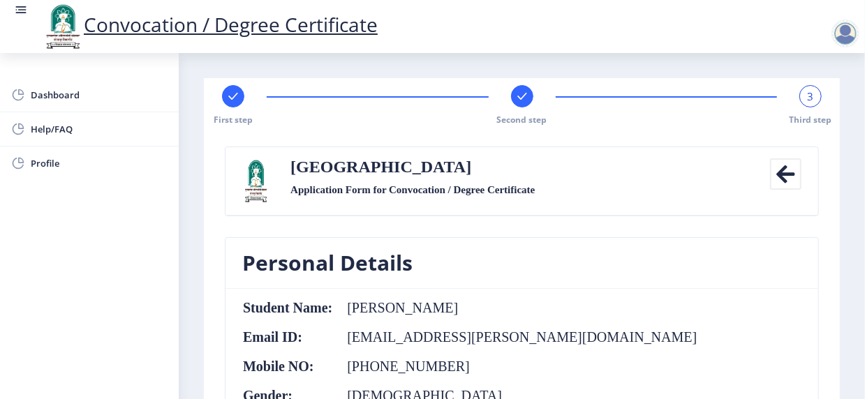
click at [237, 94] on rect at bounding box center [233, 96] width 14 height 14
select select "Regular"
select select "Mechanical Engineering"
select select "August"
select select "Grade A+"
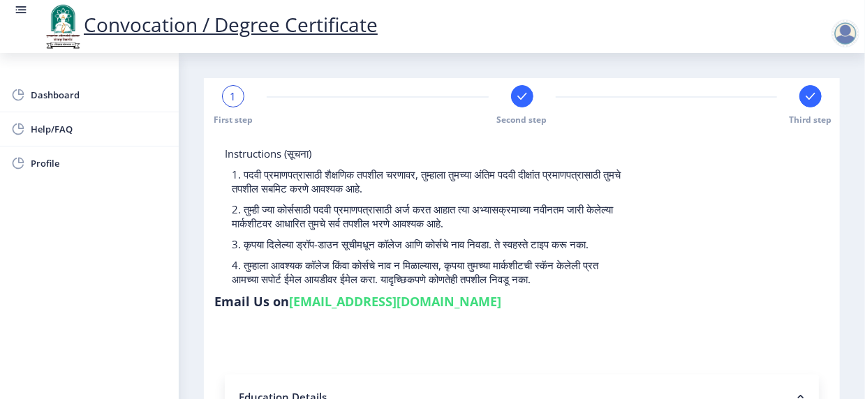
click at [237, 94] on div "1" at bounding box center [233, 96] width 22 height 22
click at [520, 97] on icon at bounding box center [521, 96] width 9 height 7
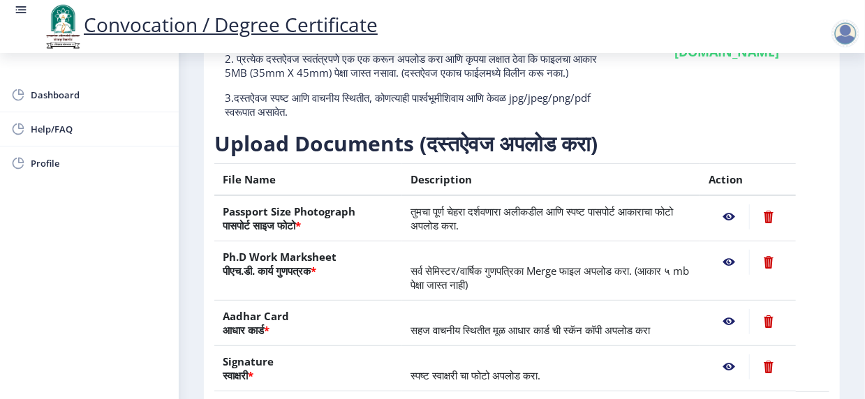
scroll to position [345, 0]
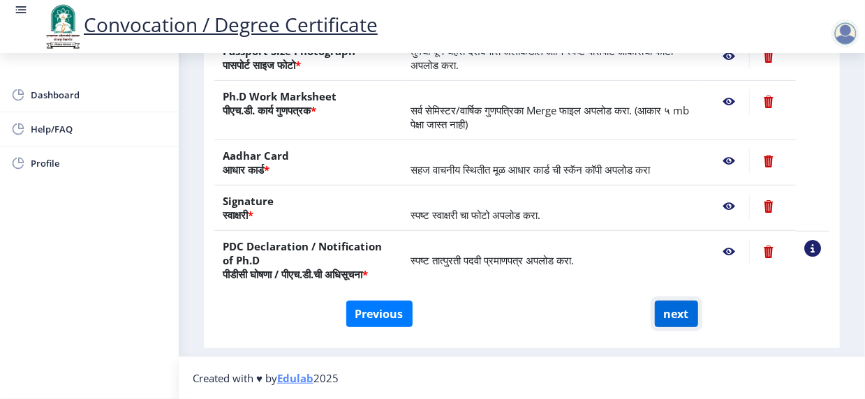
click at [675, 315] on button "next" at bounding box center [676, 314] width 43 height 27
select select
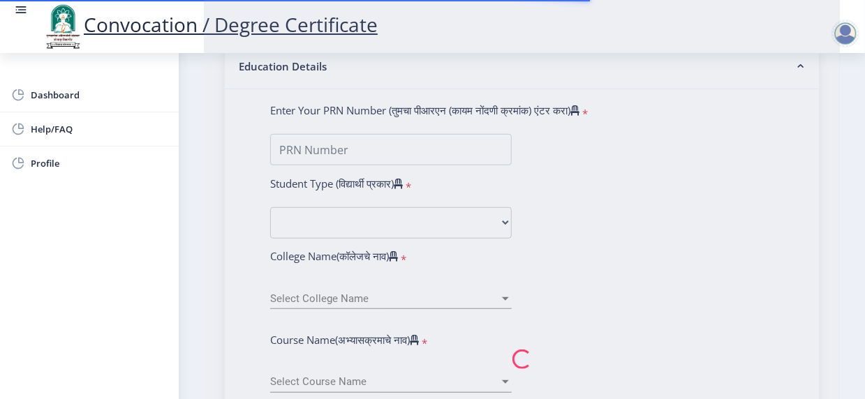
scroll to position [419, 0]
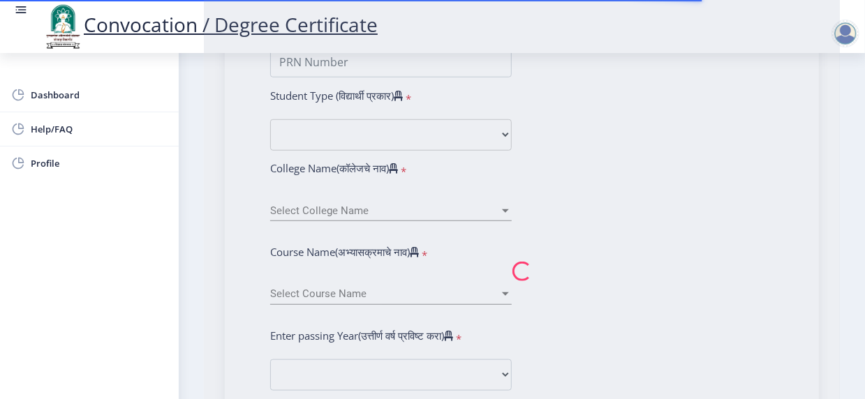
select select
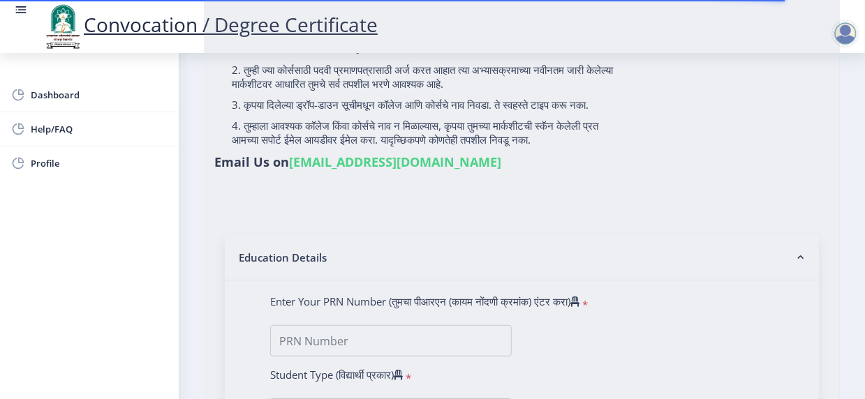
scroll to position [349, 0]
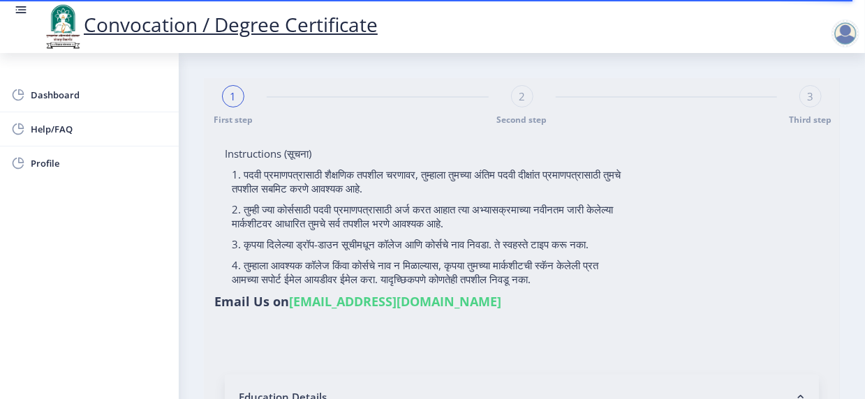
select select
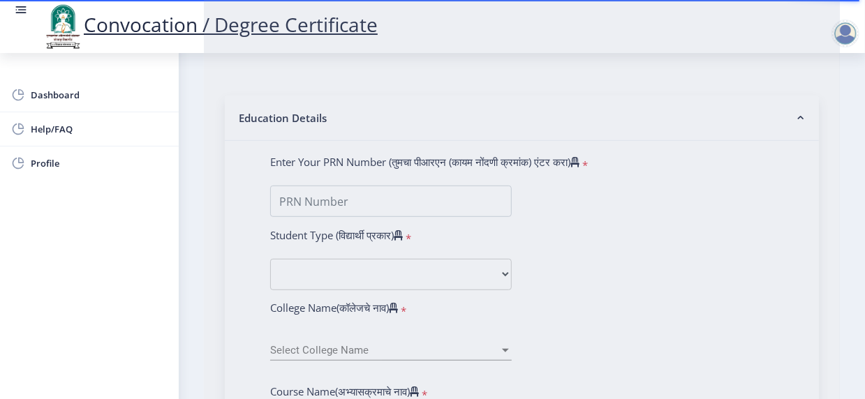
scroll to position [558, 0]
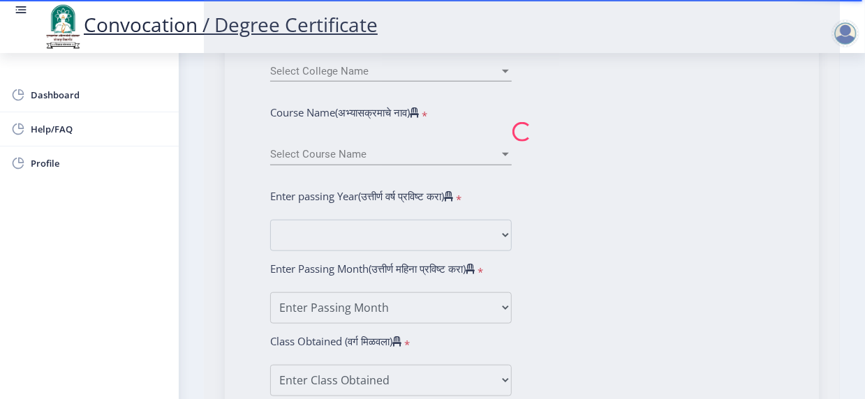
type input "[PERSON_NAME]"
type input "202301053075717"
select select "Regular"
select select "2025"
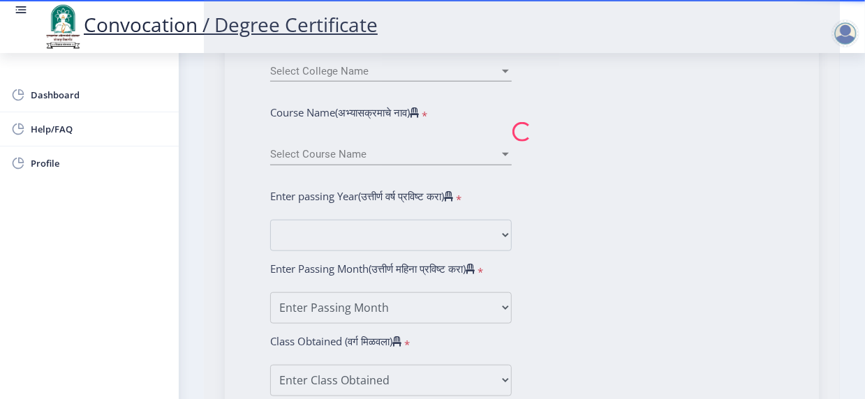
select select "Grade A+"
type input "1301F0011"
select select "August"
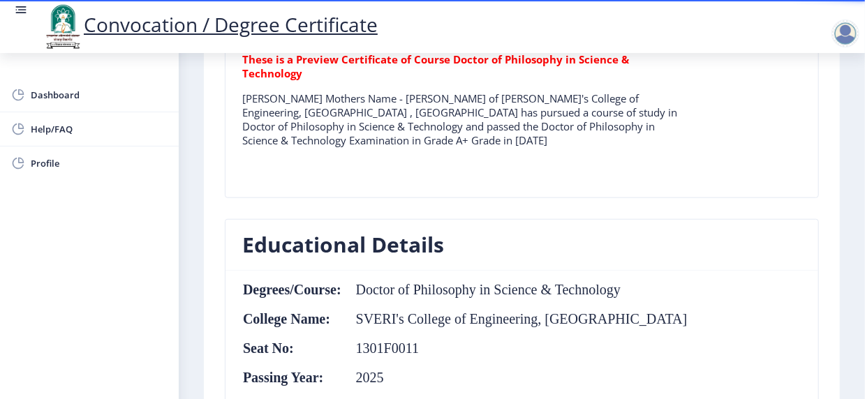
scroll to position [628, 0]
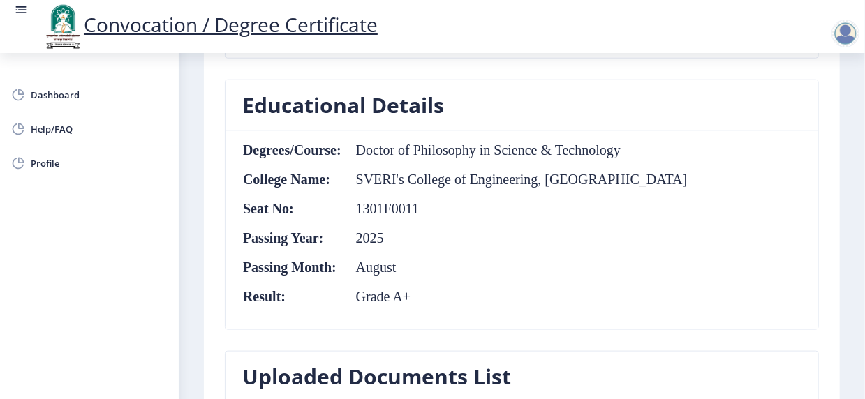
click at [417, 172] on td "SVERI's College of Engineering, [GEOGRAPHIC_DATA]" at bounding box center [515, 179] width 346 height 15
click at [408, 172] on td "SVERI's College of Engineering, [GEOGRAPHIC_DATA]" at bounding box center [515, 179] width 346 height 15
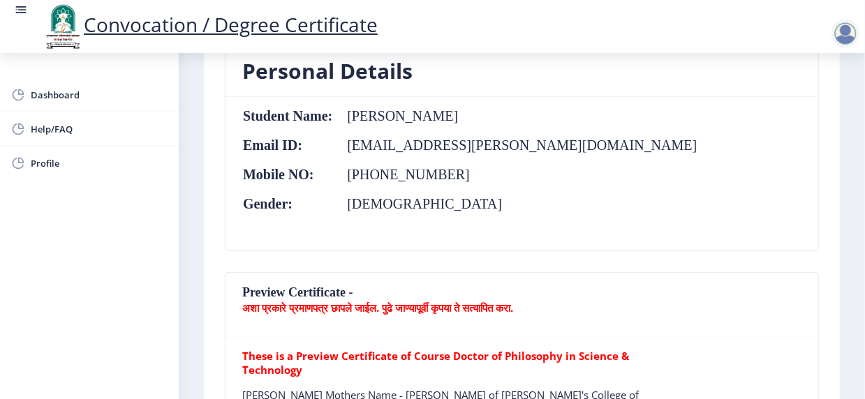
scroll to position [0, 0]
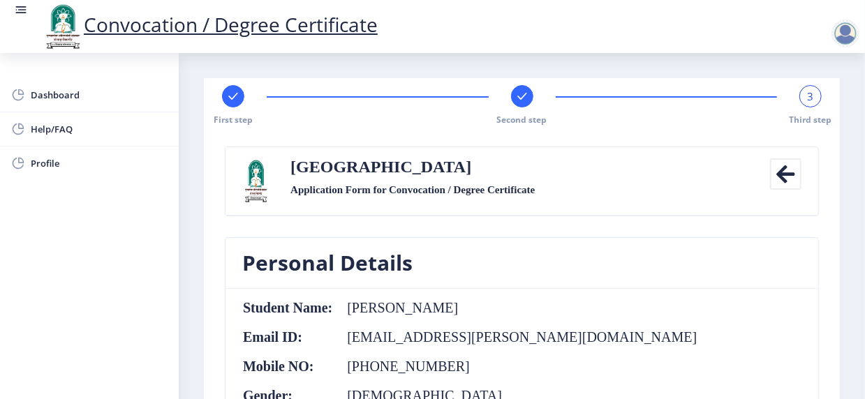
click at [232, 93] on rect at bounding box center [233, 96] width 14 height 14
select select "Regular"
select select "Mechanical Engineering"
select select "August"
select select "Grade A+"
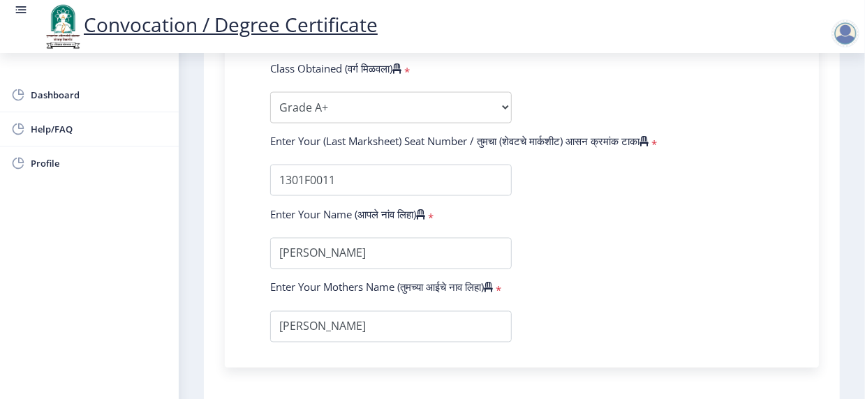
scroll to position [1116, 0]
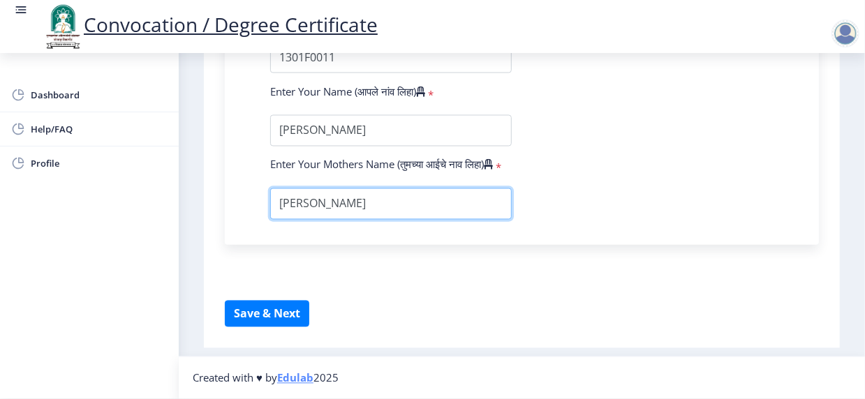
click at [337, 220] on input "textarea" at bounding box center [390, 203] width 241 height 31
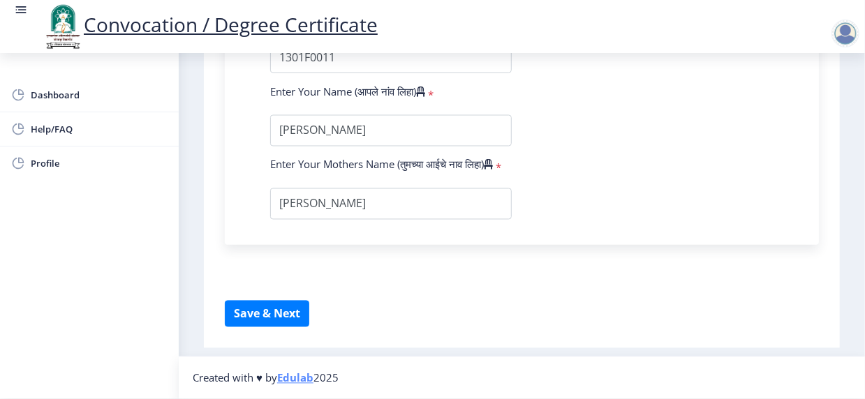
click at [280, 310] on button "Save & Next" at bounding box center [267, 314] width 84 height 27
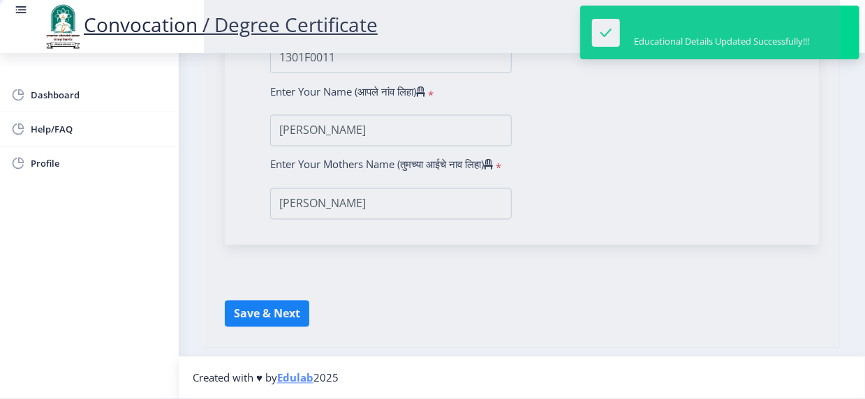
select select
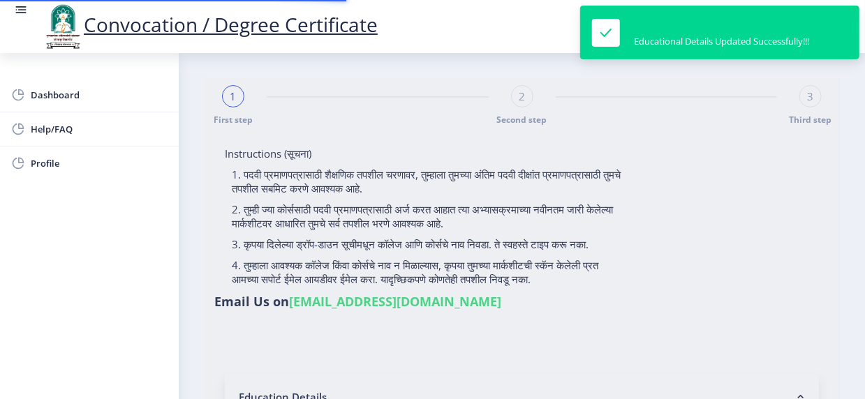
type input "[PERSON_NAME]"
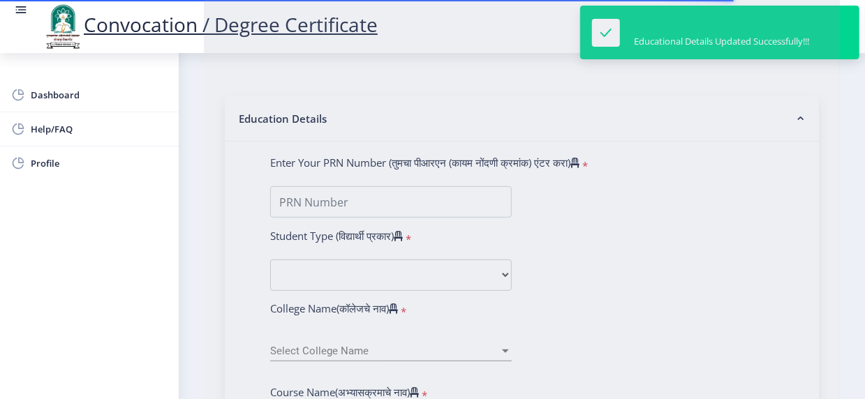
scroll to position [279, 0]
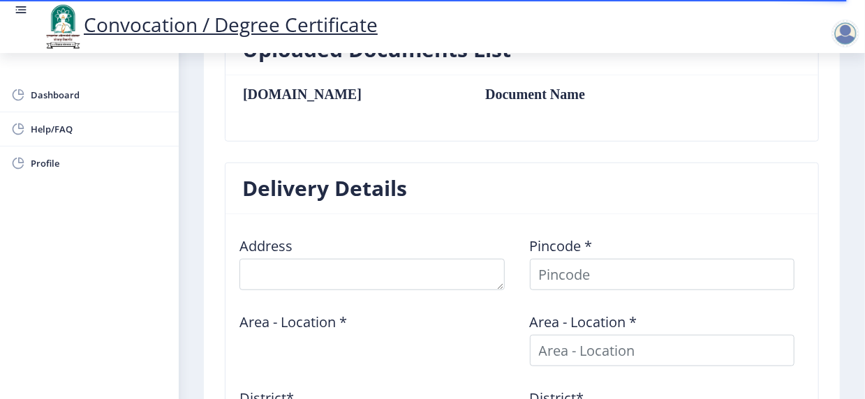
type textarea "[STREET_ADDRESS][PERSON_NAME]"
type input "413304"
type input "Wakhari B.O"
type input "SOLAPUR"
type input "[GEOGRAPHIC_DATA]"
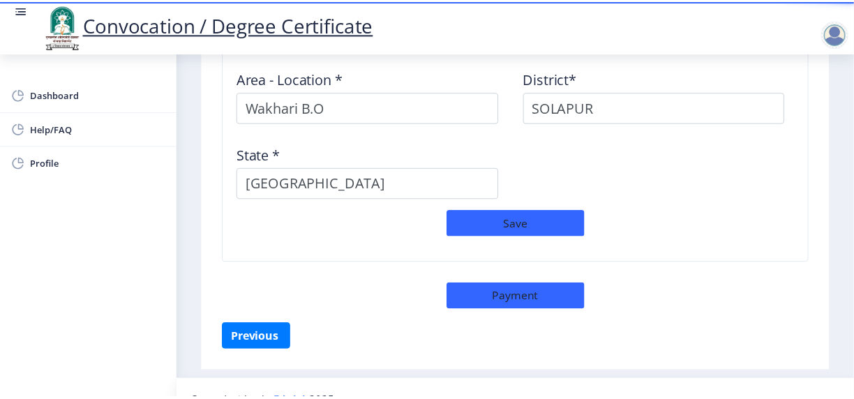
scroll to position [1308, 0]
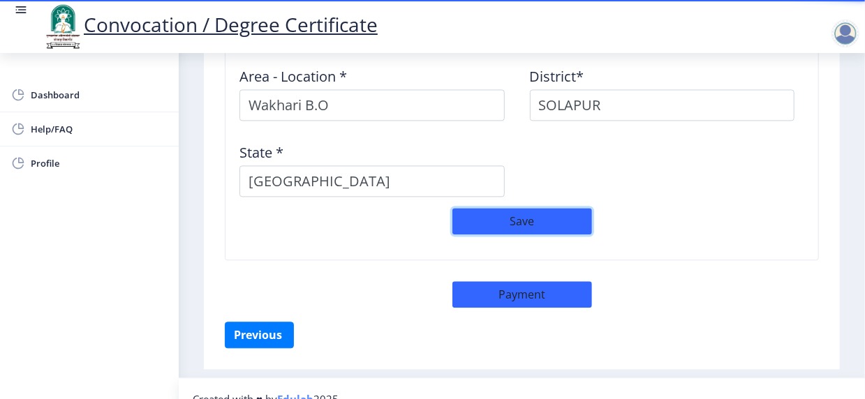
click at [498, 208] on button "Save" at bounding box center [522, 221] width 140 height 27
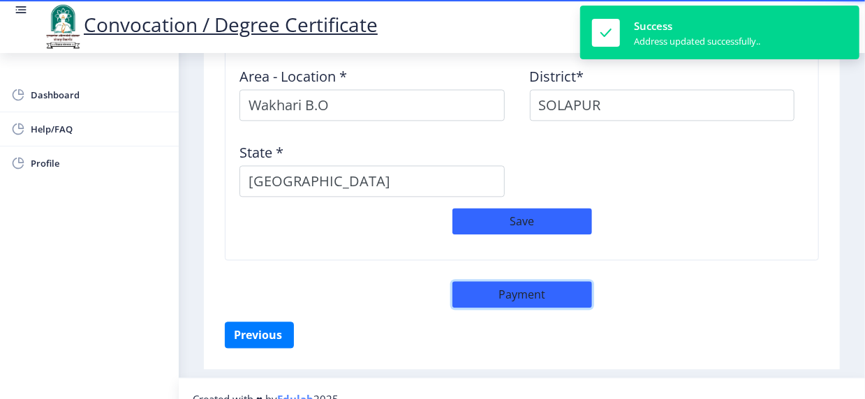
click at [510, 281] on button "Payment" at bounding box center [522, 294] width 140 height 27
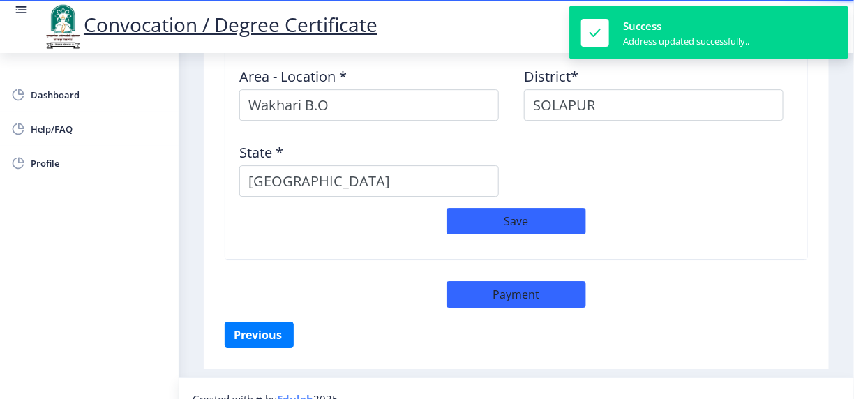
select select "sealed"
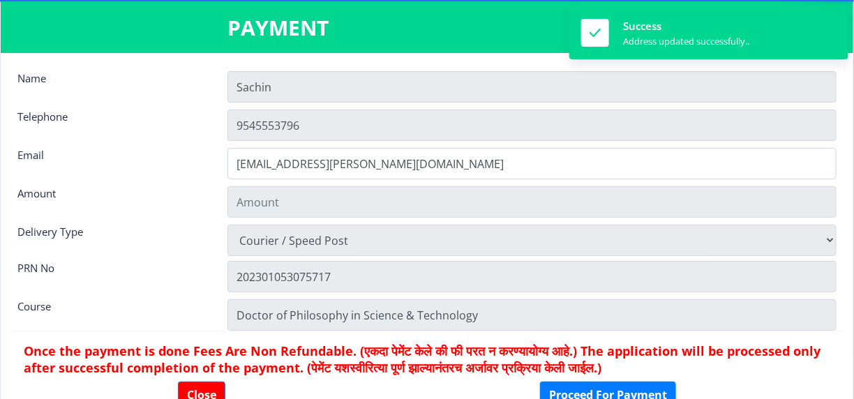
type input "1885"
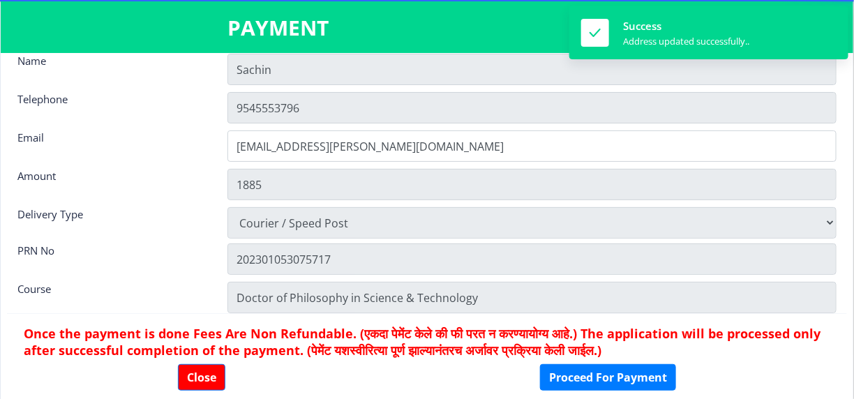
scroll to position [18, 0]
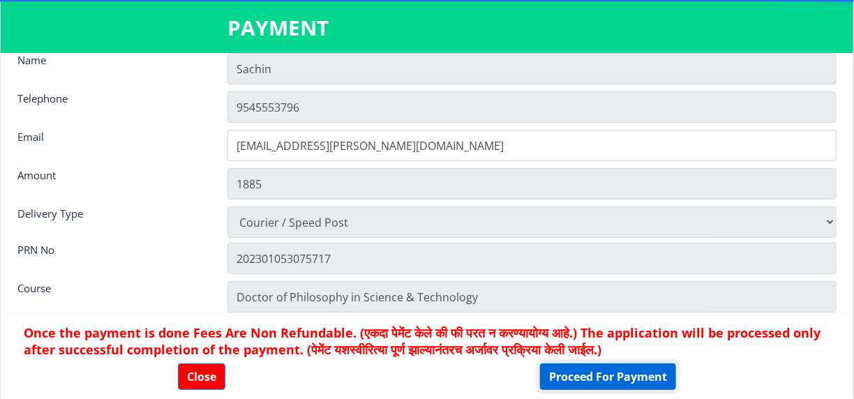
click at [585, 374] on button "Proceed For Payment" at bounding box center [608, 377] width 136 height 27
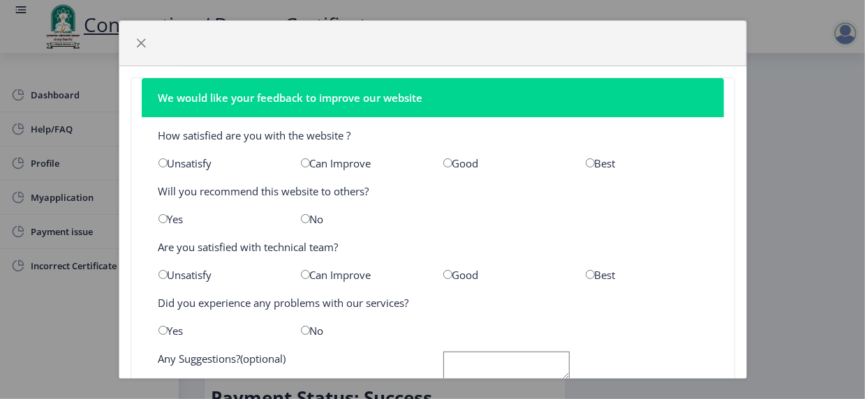
click at [443, 160] on input "radio" at bounding box center [447, 162] width 9 height 9
radio input "true"
click at [158, 218] on input "radio" at bounding box center [162, 218] width 9 height 9
radio input "true"
click at [443, 272] on input "radio" at bounding box center [447, 274] width 9 height 9
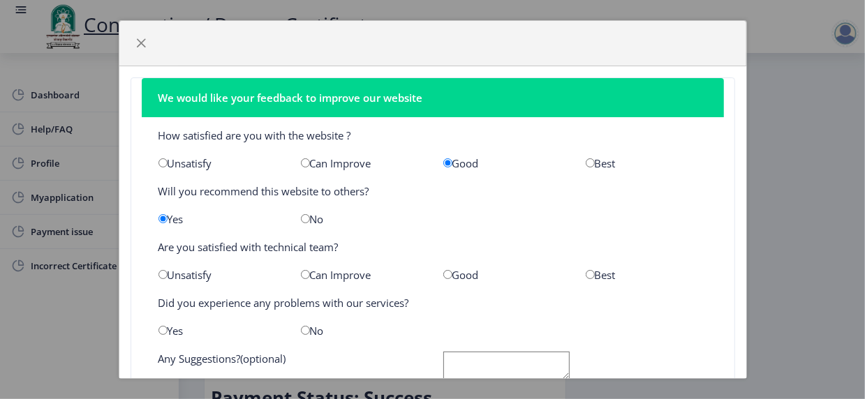
radio input "true"
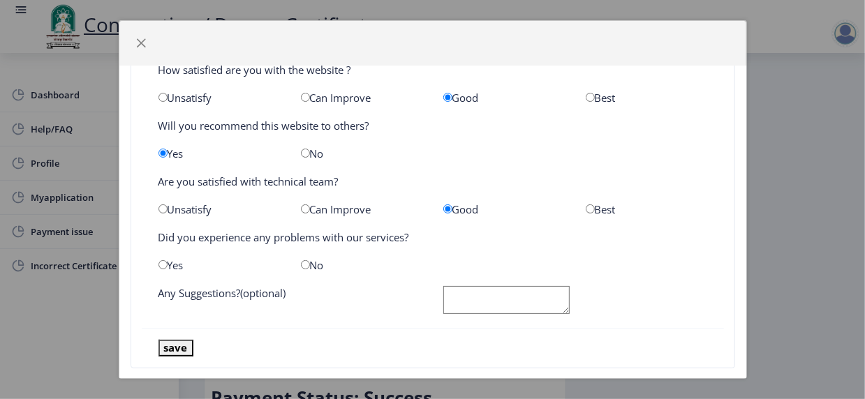
scroll to position [70, 0]
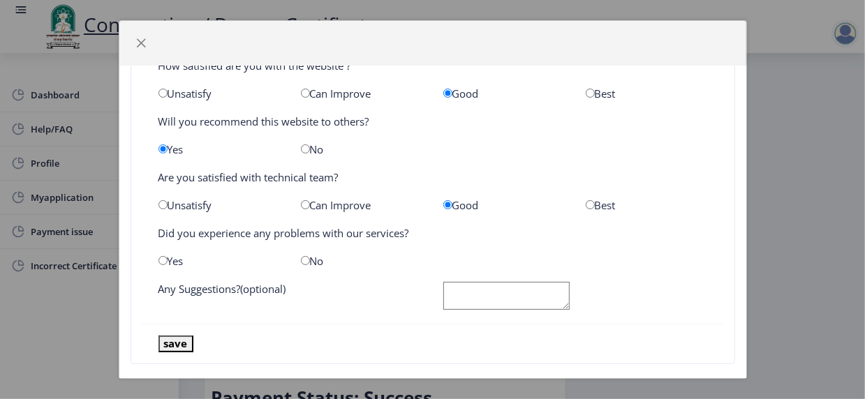
click at [585, 202] on input "radio" at bounding box center [589, 204] width 9 height 9
radio input "true"
click at [301, 256] on input "radio" at bounding box center [305, 260] width 9 height 9
radio input "true"
click at [498, 293] on textarea at bounding box center [506, 296] width 126 height 29
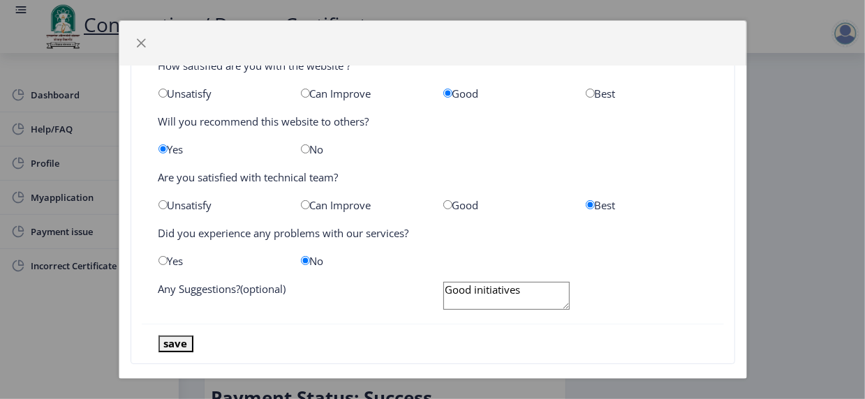
type textarea "Good initiatives"
click at [167, 342] on button "save" at bounding box center [175, 344] width 35 height 16
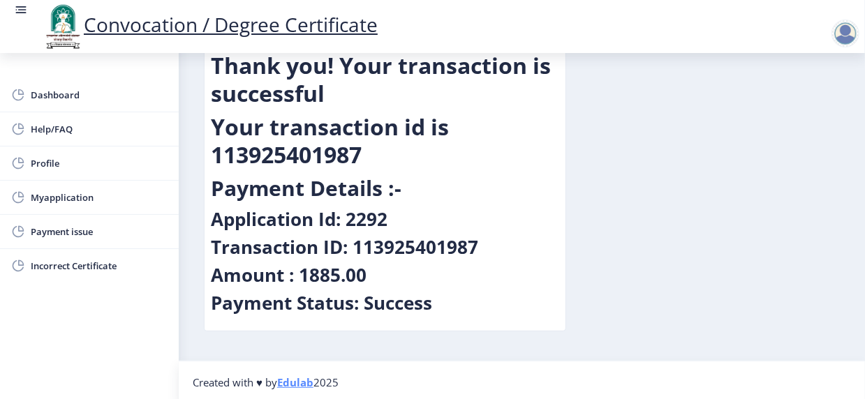
scroll to position [98, 0]
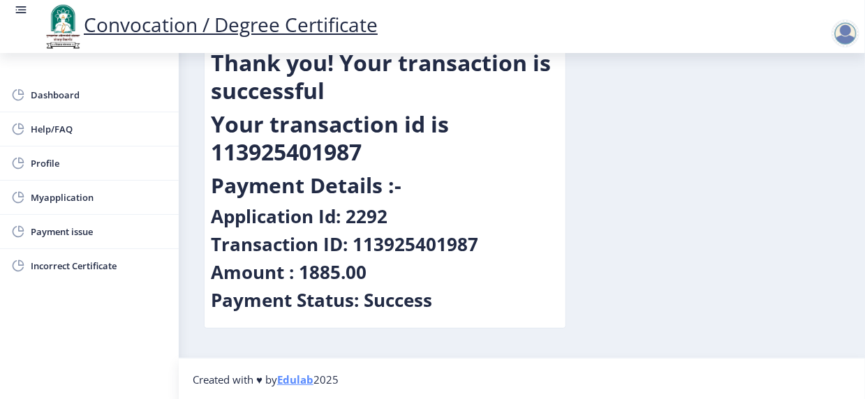
click at [438, 299] on div "Payment Status: Success" at bounding box center [385, 303] width 348 height 28
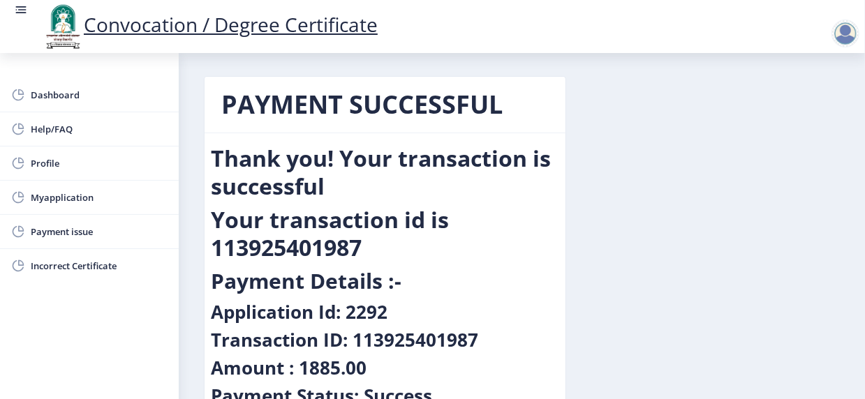
scroll to position [0, 0]
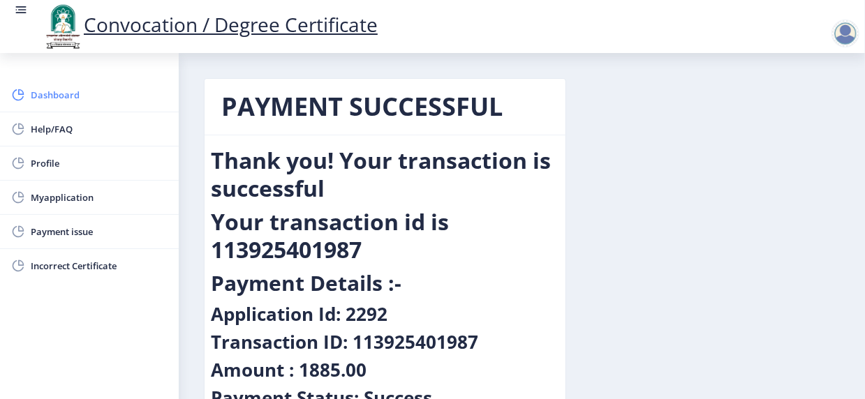
click at [45, 87] on span "Dashboard" at bounding box center [99, 95] width 137 height 17
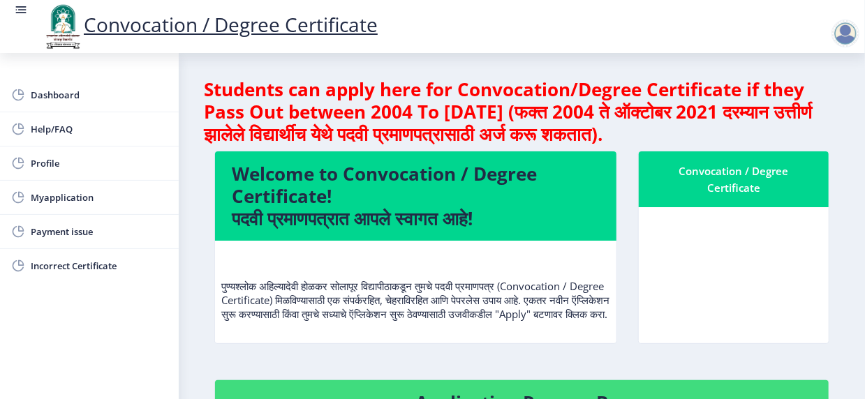
scroll to position [279, 0]
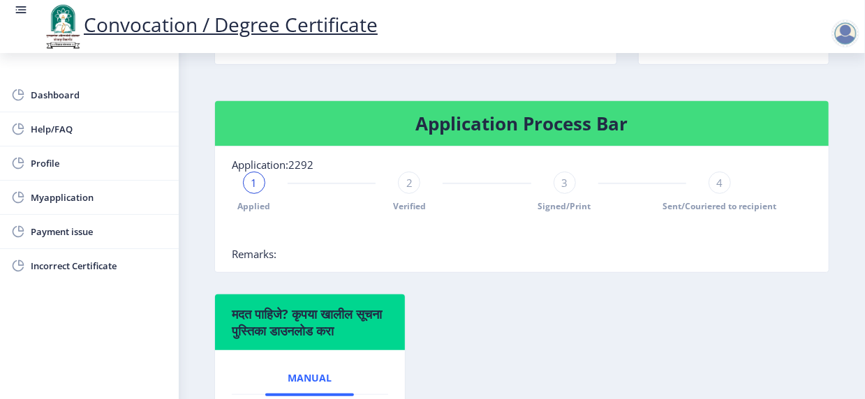
click at [292, 268] on nb-card-body "Application:2292 1 Applied 2 Verified 3 Signed/Print 4 Sent/Couriered to recipi…" at bounding box center [521, 210] width 613 height 126
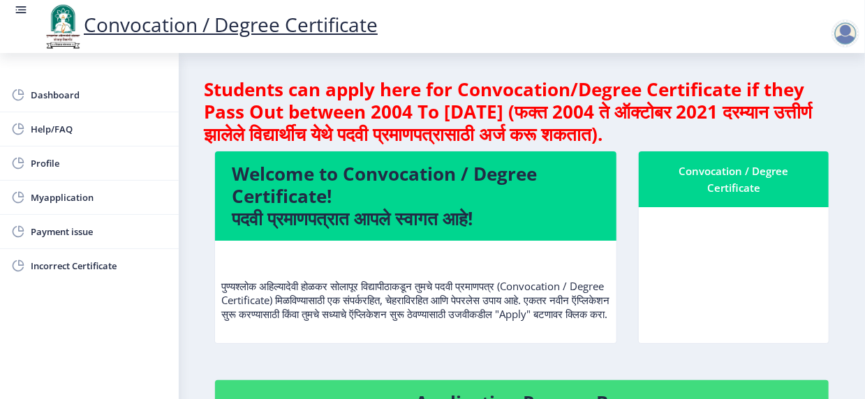
scroll to position [0, 0]
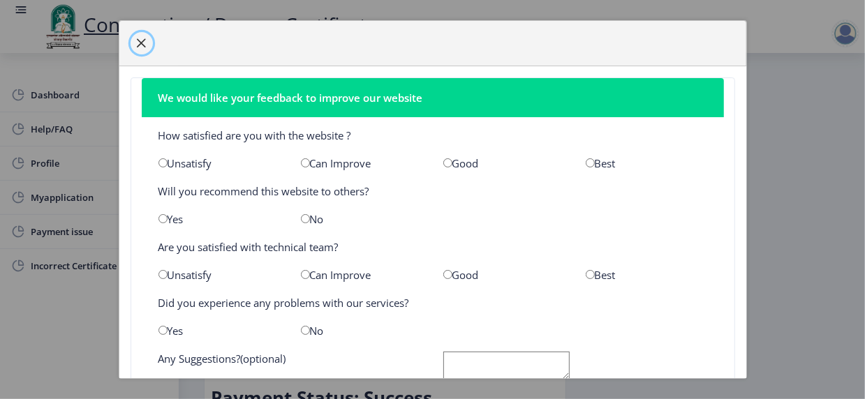
click at [137, 38] on span "button" at bounding box center [141, 43] width 11 height 11
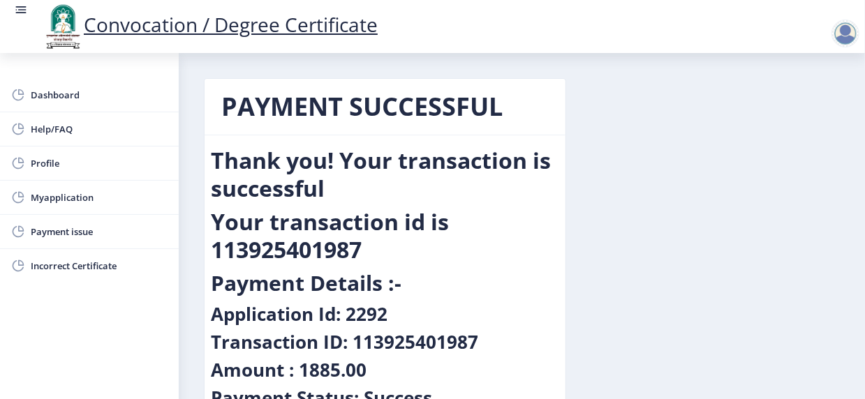
drag, startPoint x: 349, startPoint y: 253, endPoint x: 615, endPoint y: 281, distance: 267.3
click at [615, 281] on div "PAYMENT SUCCESSFUL Thank you! Your transaction is successful Your transaction i…" at bounding box center [521, 262] width 657 height 369
click at [395, 283] on h3 "Payment Details :-" at bounding box center [306, 283] width 190 height 28
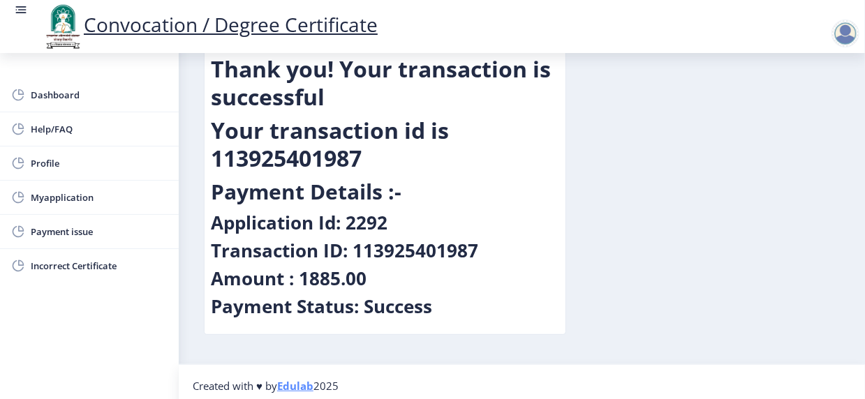
scroll to position [98, 0]
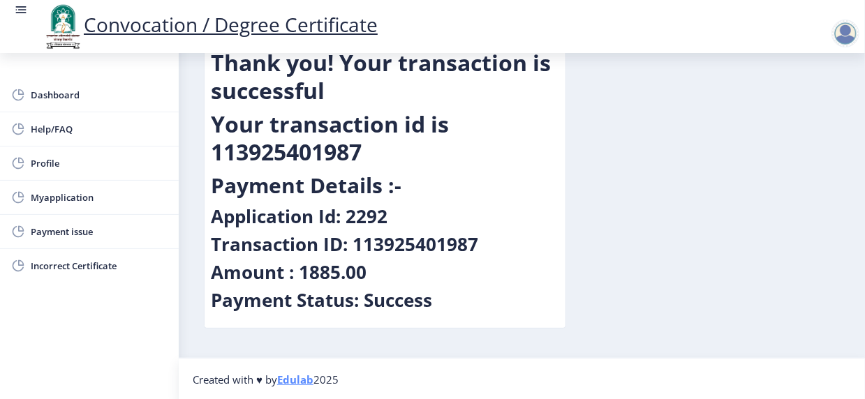
drag, startPoint x: 356, startPoint y: 242, endPoint x: 479, endPoint y: 243, distance: 123.5
click at [479, 243] on div "Transaction ID: 113925401987" at bounding box center [385, 247] width 348 height 28
click at [481, 243] on div "Transaction ID: 113925401987" at bounding box center [385, 247] width 348 height 28
drag, startPoint x: 303, startPoint y: 274, endPoint x: 373, endPoint y: 271, distance: 69.8
click at [373, 271] on div "Amount : 1885.00" at bounding box center [385, 275] width 348 height 28
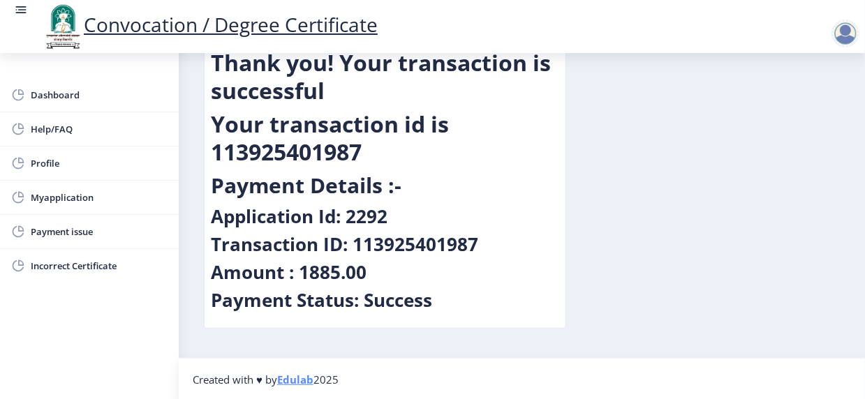
click at [388, 273] on div "Amount : 1885.00" at bounding box center [385, 275] width 348 height 28
drag, startPoint x: 361, startPoint y: 299, endPoint x: 424, endPoint y: 298, distance: 62.1
click at [424, 298] on h4 "Payment Status: Success" at bounding box center [321, 300] width 221 height 22
click at [442, 298] on div "Payment Status: Success" at bounding box center [385, 303] width 348 height 28
drag, startPoint x: 371, startPoint y: 301, endPoint x: 435, endPoint y: 297, distance: 63.7
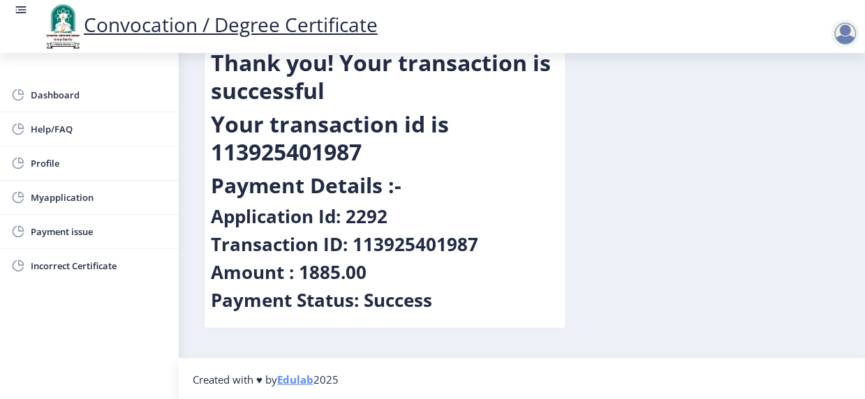
click at [435, 297] on div "Payment Status: Success" at bounding box center [385, 303] width 348 height 28
click at [454, 294] on div "Payment Status: Success" at bounding box center [385, 303] width 348 height 28
drag, startPoint x: 367, startPoint y: 297, endPoint x: 438, endPoint y: 298, distance: 70.5
click at [438, 298] on div "Payment Status: Success" at bounding box center [385, 303] width 348 height 28
drag, startPoint x: 211, startPoint y: 298, endPoint x: 430, endPoint y: 301, distance: 218.4
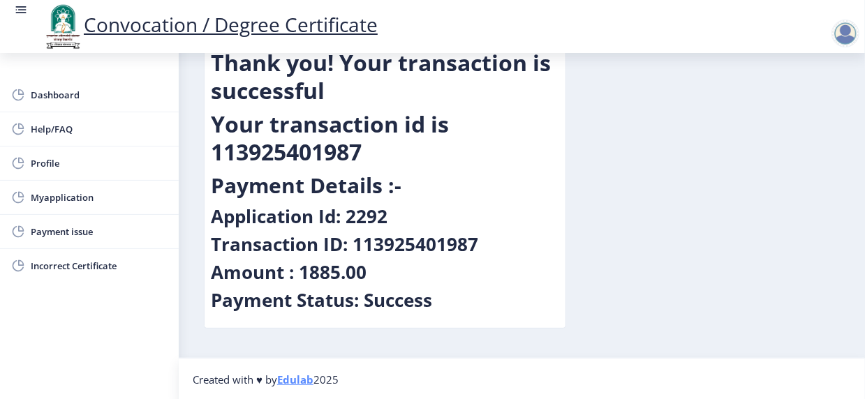
click at [430, 301] on h4 "Payment Status: Success" at bounding box center [321, 300] width 221 height 22
drag, startPoint x: 468, startPoint y: 299, endPoint x: 469, endPoint y: 287, distance: 11.9
click at [468, 298] on div "Payment Status: Success" at bounding box center [385, 303] width 348 height 28
click at [469, 306] on div "Payment Status: Success" at bounding box center [385, 303] width 348 height 28
drag, startPoint x: 211, startPoint y: 211, endPoint x: 420, endPoint y: 211, distance: 208.6
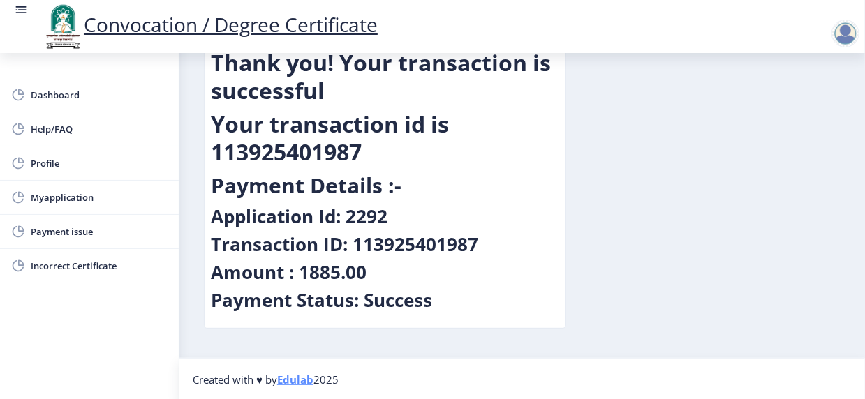
click at [420, 211] on div "Application Id: 2292" at bounding box center [385, 219] width 348 height 28
click at [382, 211] on h4 "Application Id: 2292" at bounding box center [299, 216] width 177 height 22
drag, startPoint x: 212, startPoint y: 214, endPoint x: 417, endPoint y: 223, distance: 204.6
click at [417, 223] on div "Application Id: 2292" at bounding box center [385, 219] width 348 height 28
click at [428, 218] on div "Application Id: 2292" at bounding box center [385, 219] width 348 height 28
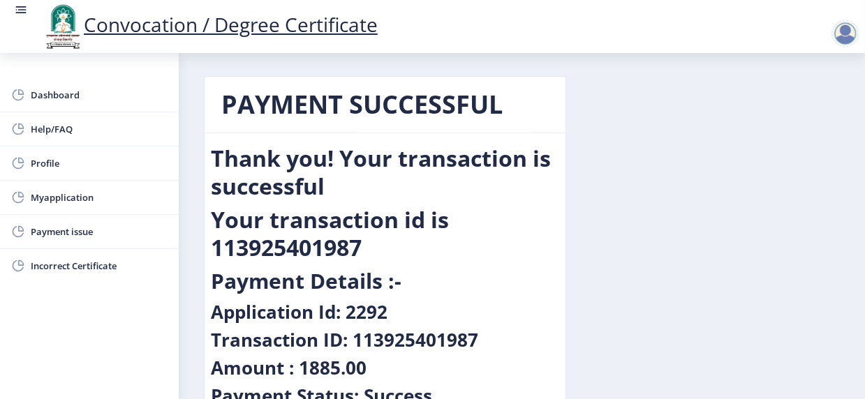
scroll to position [0, 0]
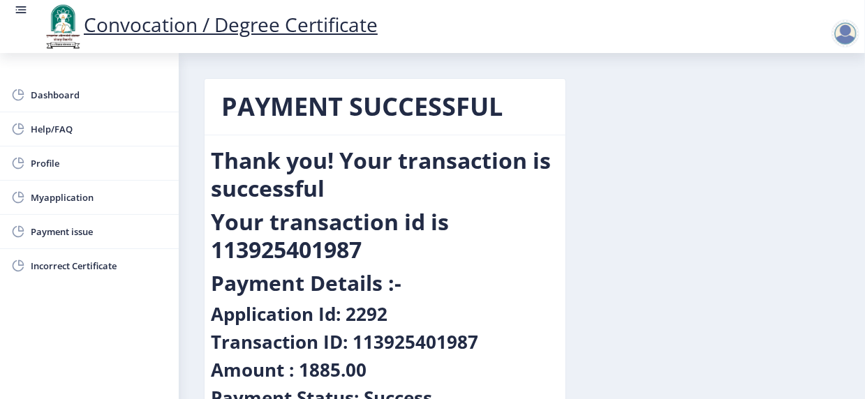
click at [347, 160] on h2 "Thank you! Your transaction is successful" at bounding box center [385, 175] width 348 height 56
click at [373, 158] on h2 "Thank you! Your transaction is successful" at bounding box center [385, 175] width 348 height 56
